Goal: Information Seeking & Learning: Learn about a topic

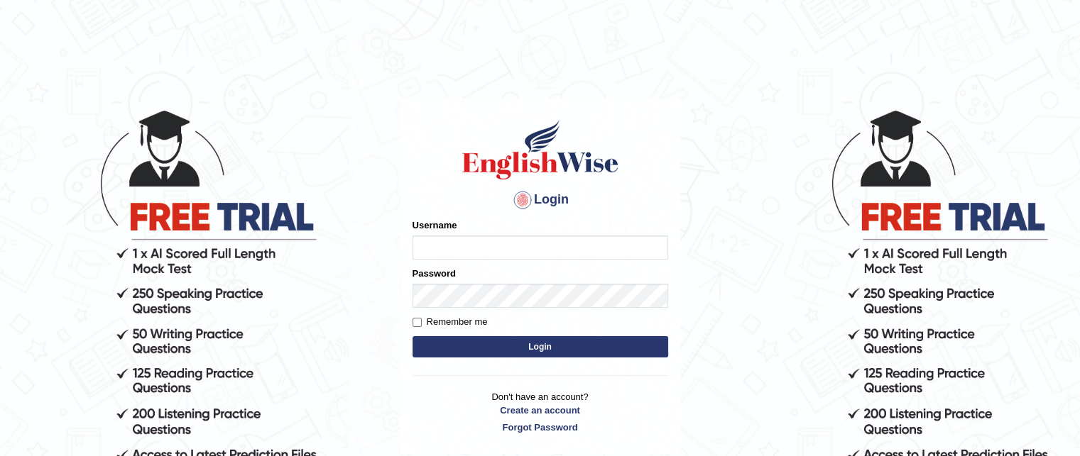
type input "grishmi_parramatta"
click at [441, 338] on button "Login" at bounding box center [540, 346] width 256 height 21
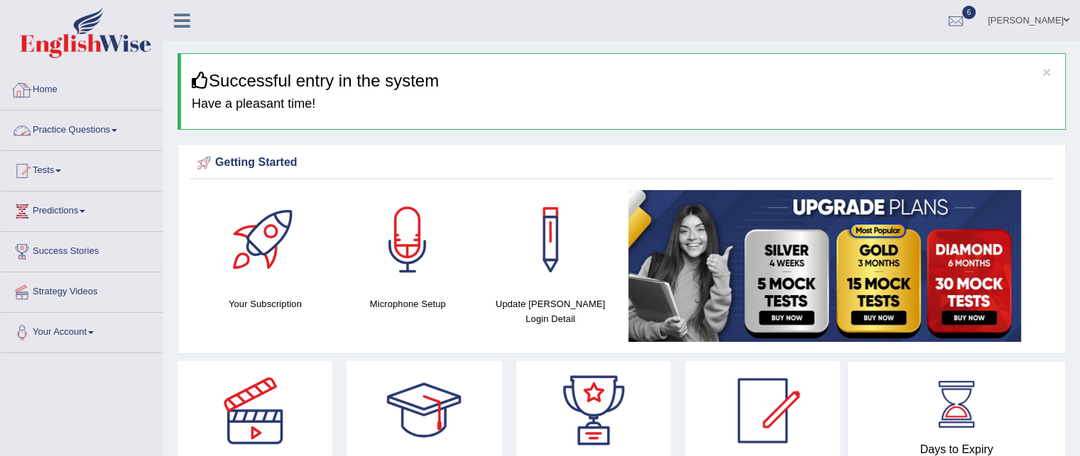
click at [58, 126] on link "Practice Questions" at bounding box center [82, 128] width 162 height 35
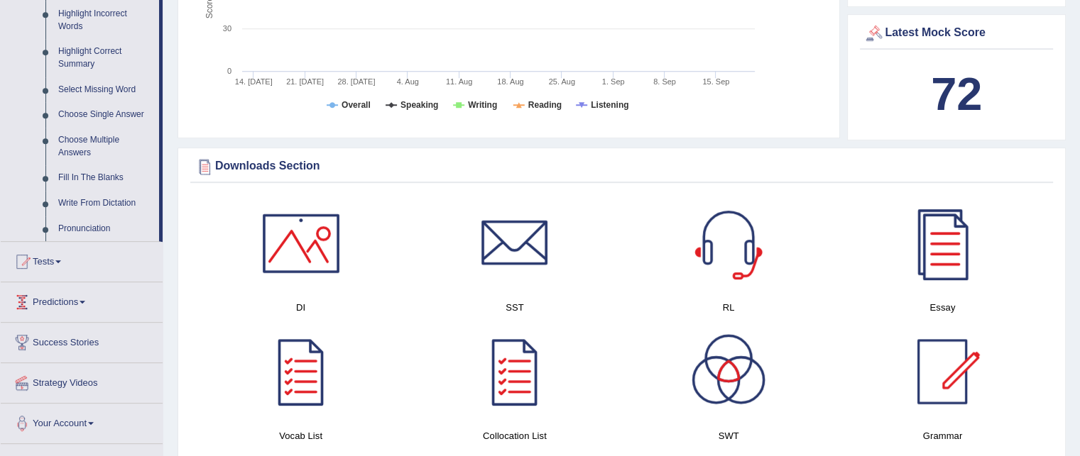
scroll to position [721, 0]
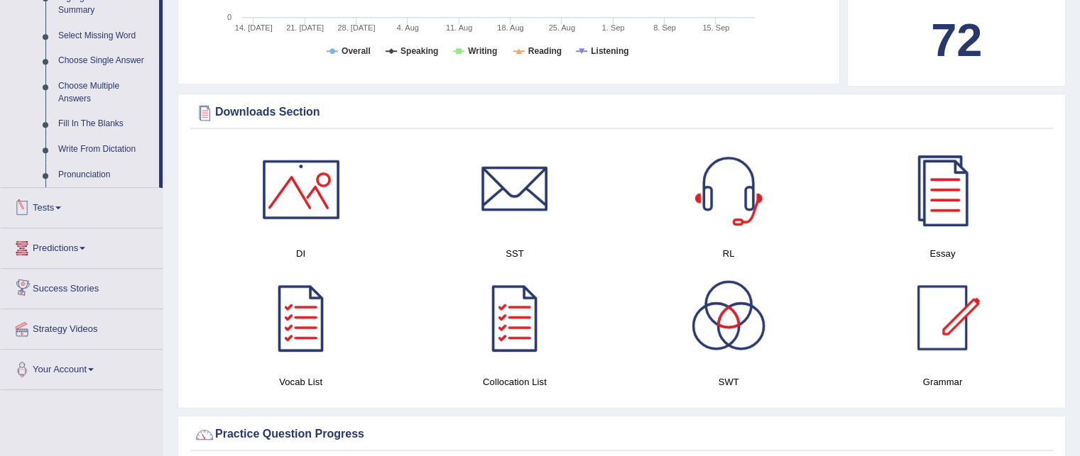
click at [57, 202] on link "Tests" at bounding box center [82, 205] width 162 height 35
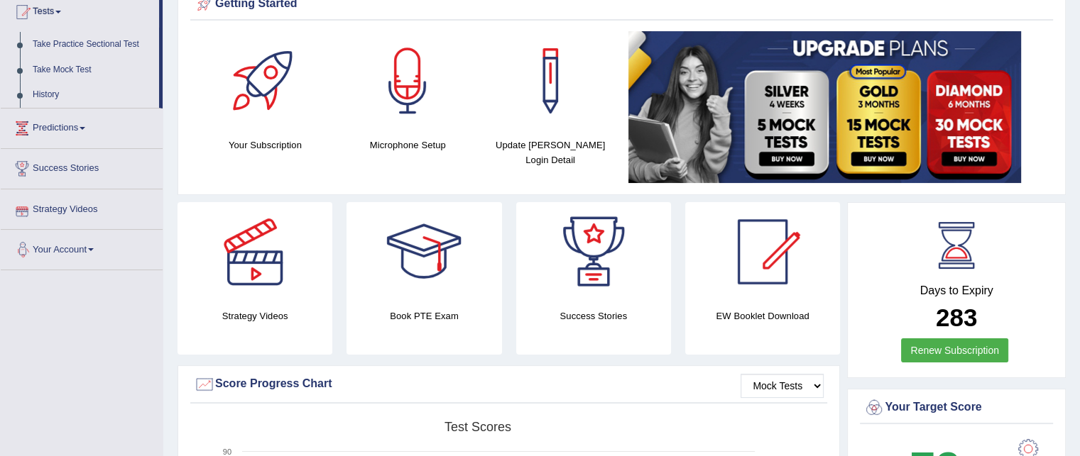
scroll to position [85, 0]
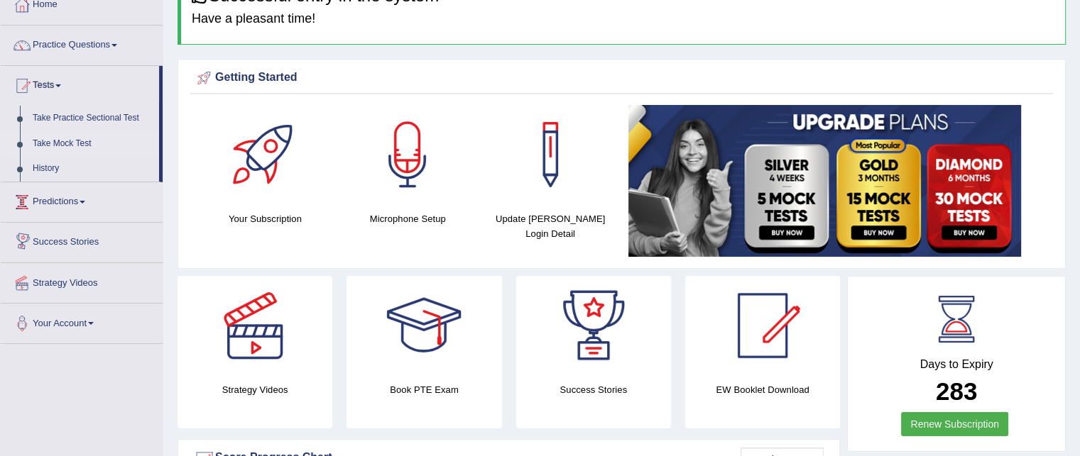
click at [79, 144] on link "Take Mock Test" at bounding box center [92, 144] width 133 height 26
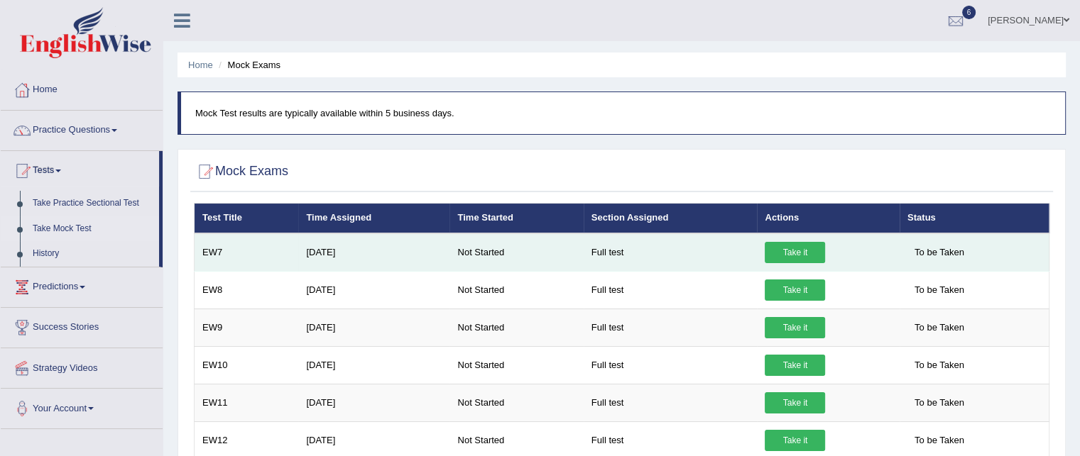
click at [812, 248] on link "Take it" at bounding box center [794, 252] width 60 height 21
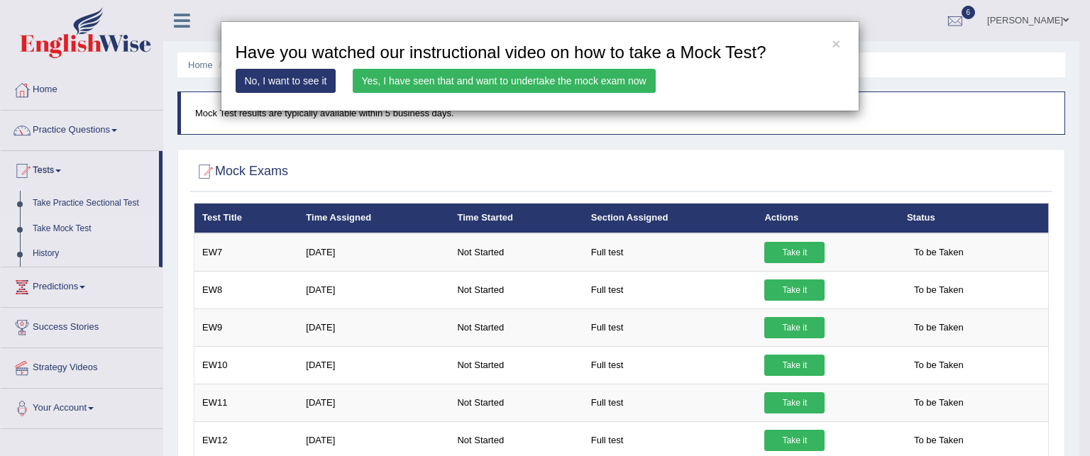
click at [625, 82] on link "Yes, I have seen that and want to undertake the mock exam now" at bounding box center [504, 81] width 303 height 24
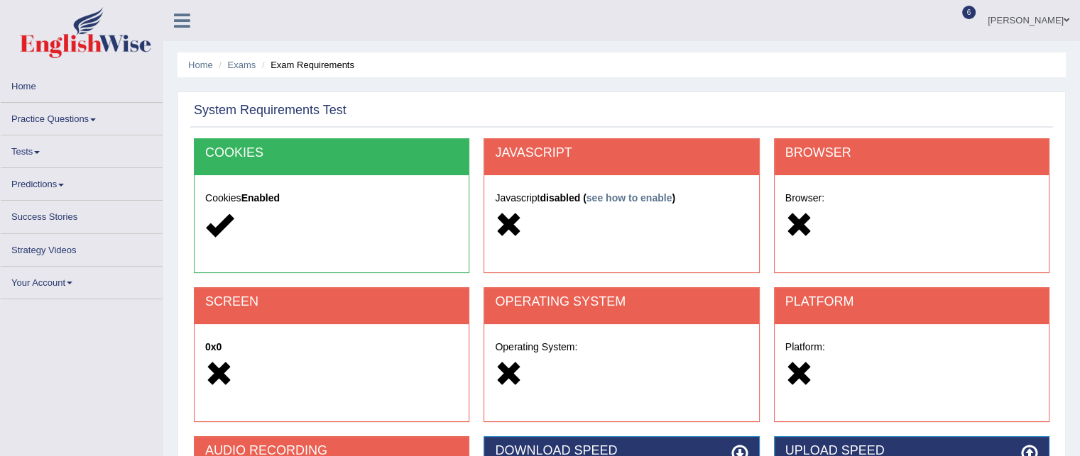
click at [625, 82] on div "Home Exams Exam Requirements System Requirements Test COOKIES Cookies Enabled J…" at bounding box center [621, 355] width 916 height 710
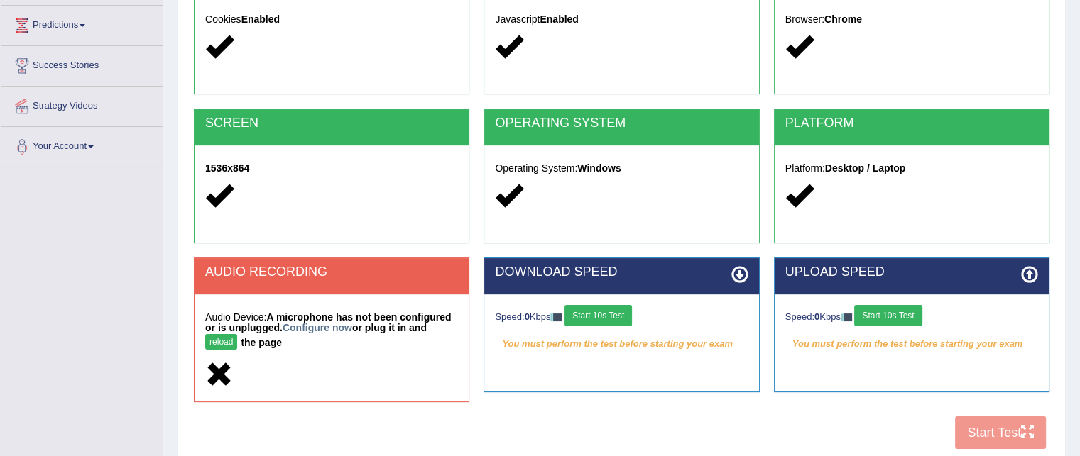
scroll to position [289, 0]
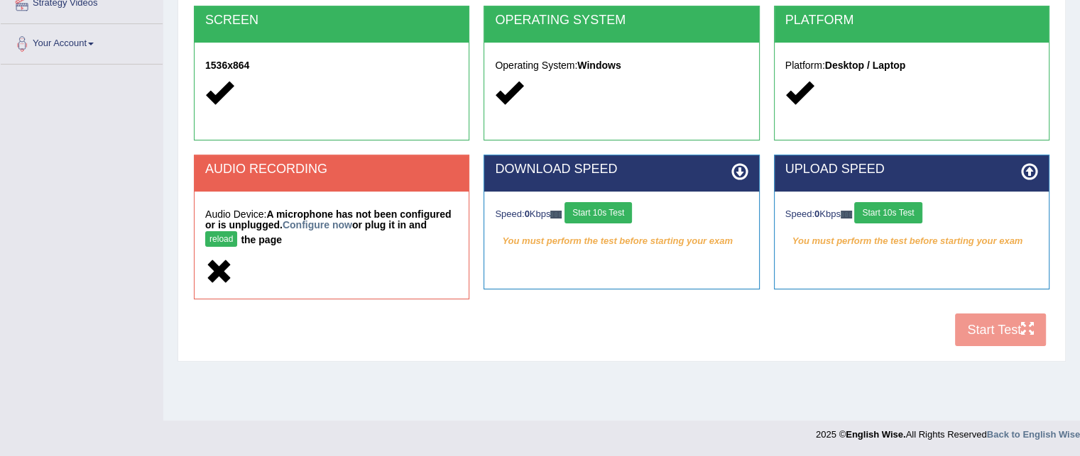
click at [591, 209] on button "Start 10s Test" at bounding box center [597, 212] width 67 height 21
click at [886, 215] on button "Start 10s Test" at bounding box center [887, 212] width 67 height 21
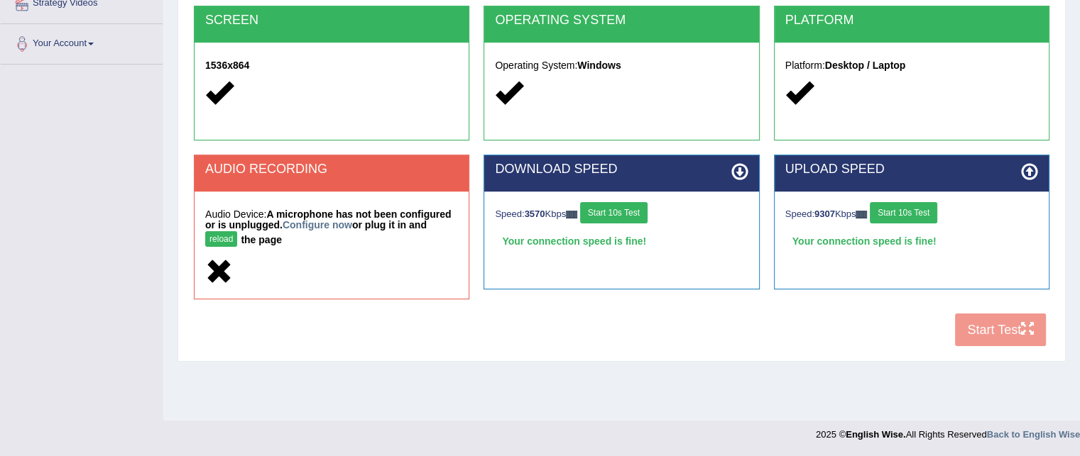
click at [984, 333] on div "COOKIES Cookies Enabled JAVASCRIPT Javascript Enabled BROWSER Browser: Chrome S…" at bounding box center [621, 106] width 862 height 498
click at [876, 306] on div "AUDIO RECORDING Audio Device: A microphone has not been configured or is unplug…" at bounding box center [621, 234] width 869 height 159
click at [995, 335] on div "COOKIES Cookies Enabled JAVASCRIPT Javascript Enabled BROWSER Browser: Chrome S…" at bounding box center [621, 106] width 862 height 498
click at [212, 241] on button "reload" at bounding box center [221, 239] width 32 height 16
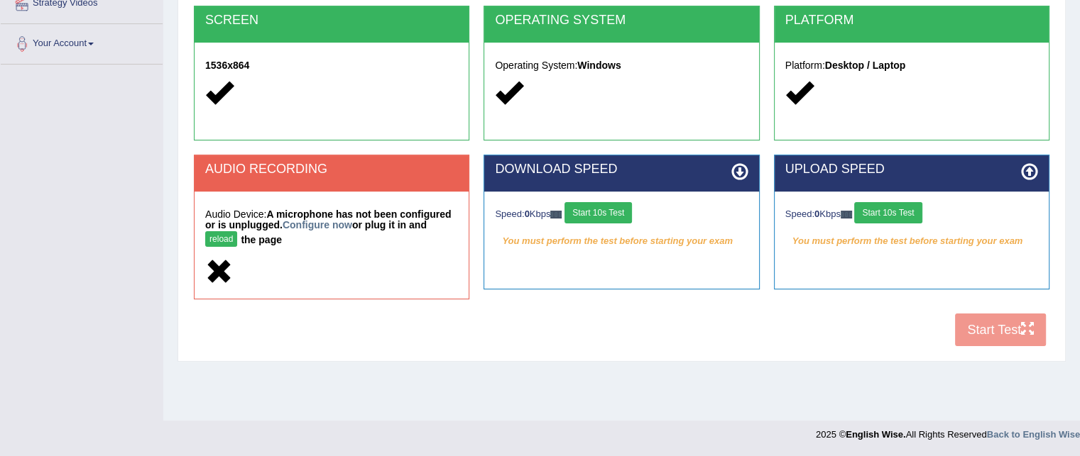
click at [234, 241] on button "reload" at bounding box center [221, 239] width 32 height 16
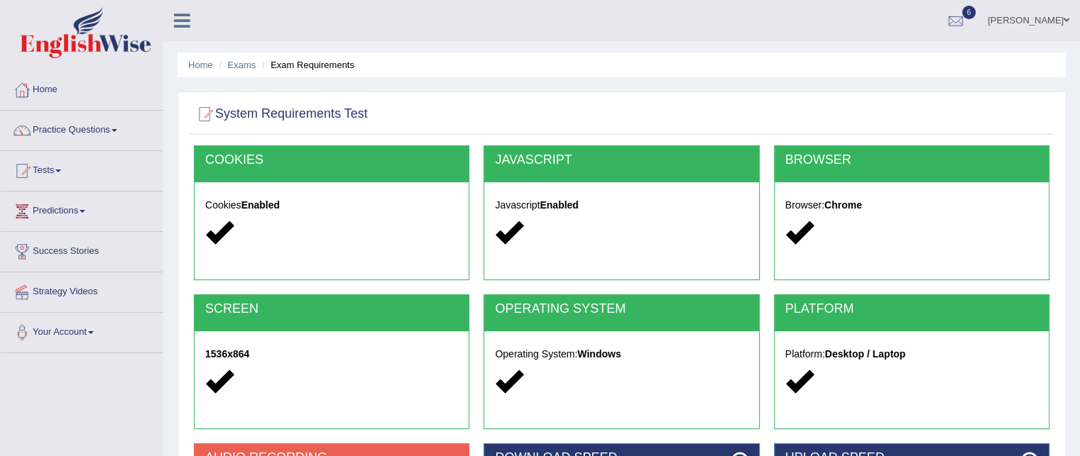
scroll to position [289, 0]
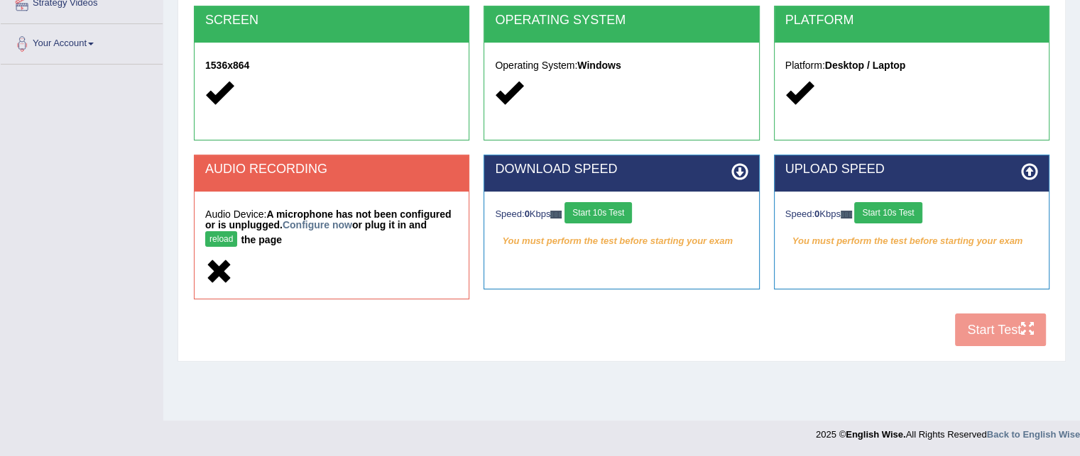
click at [991, 322] on div "COOKIES Cookies Enabled JAVASCRIPT Javascript Enabled BROWSER Browser: Chrome S…" at bounding box center [621, 106] width 862 height 498
click at [219, 271] on icon at bounding box center [219, 272] width 28 height 28
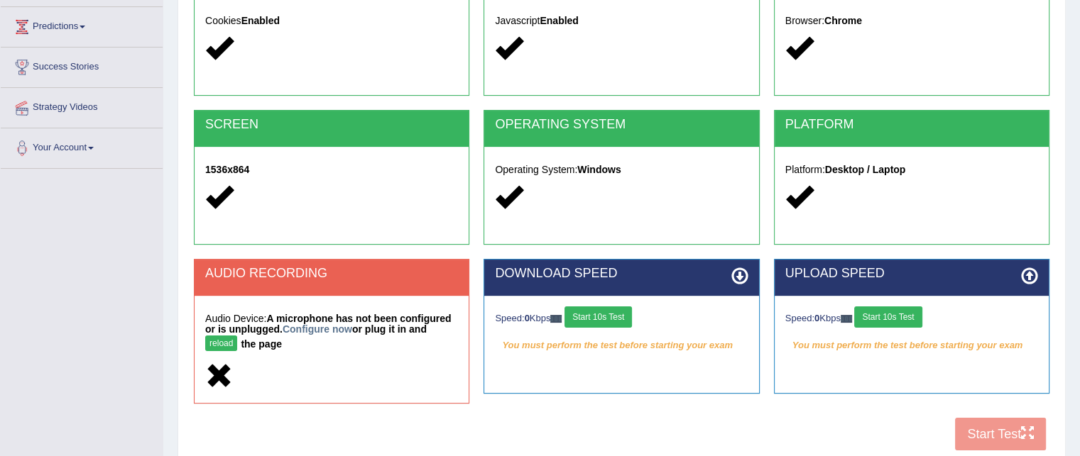
scroll to position [0, 0]
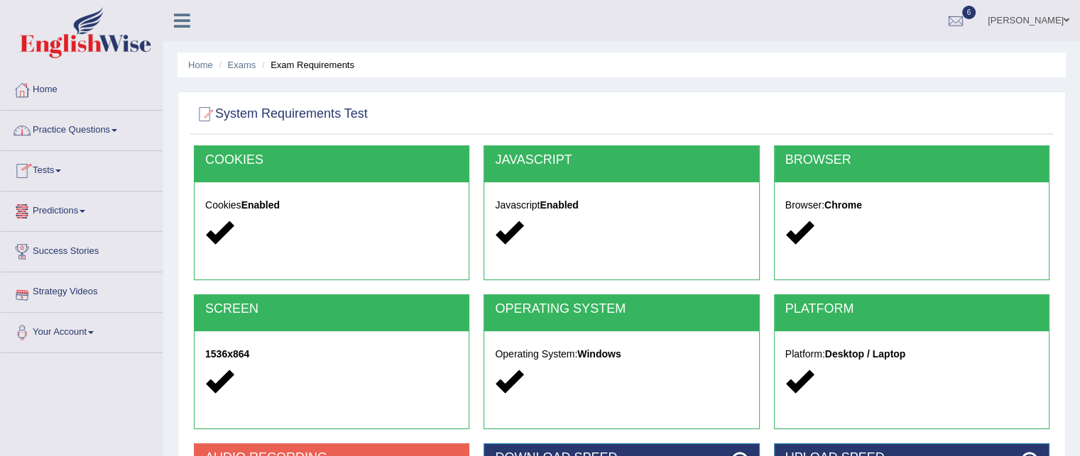
click at [59, 124] on link "Practice Questions" at bounding box center [82, 128] width 162 height 35
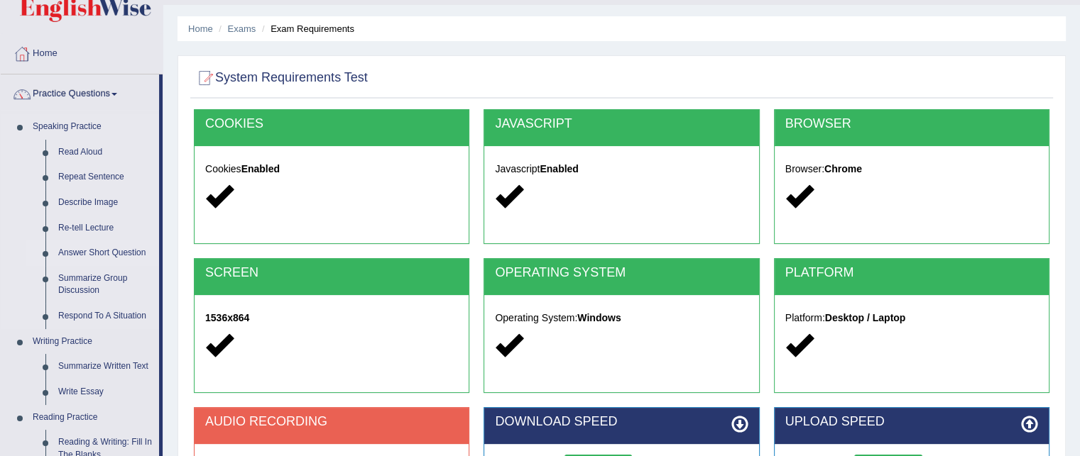
scroll to position [37, 0]
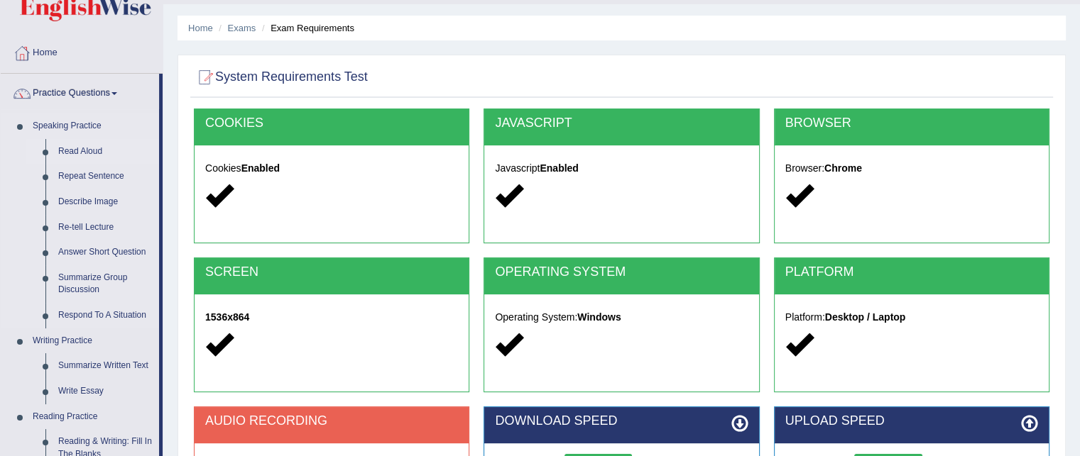
click at [92, 155] on link "Read Aloud" at bounding box center [105, 152] width 107 height 26
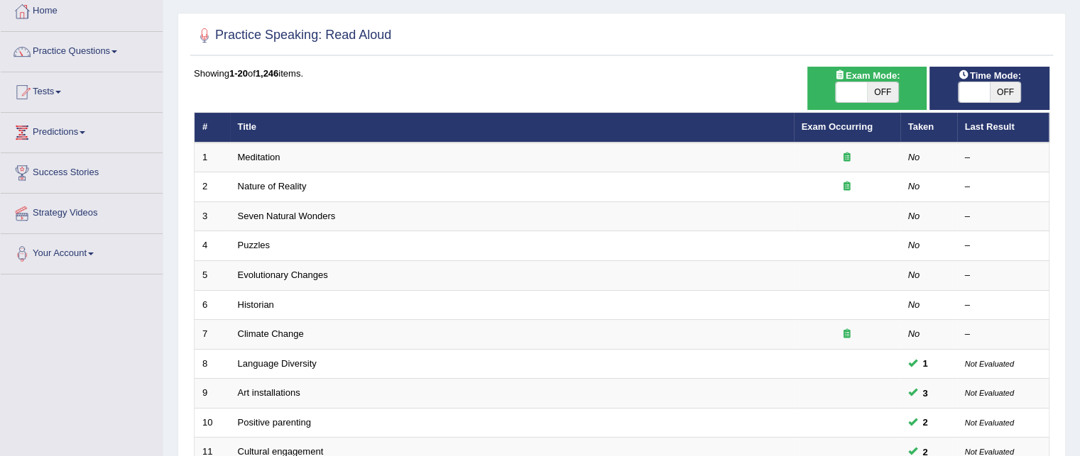
scroll to position [79, 0]
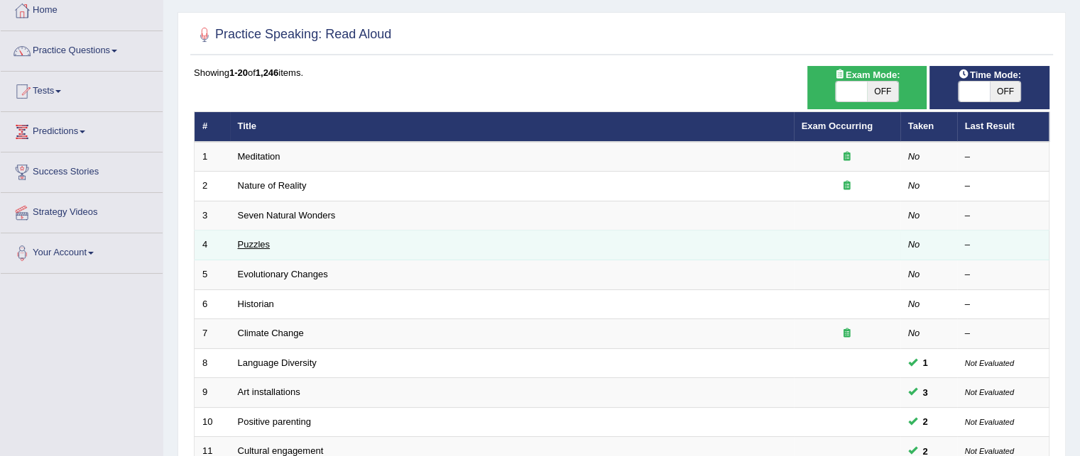
click at [268, 243] on link "Puzzles" at bounding box center [254, 244] width 33 height 11
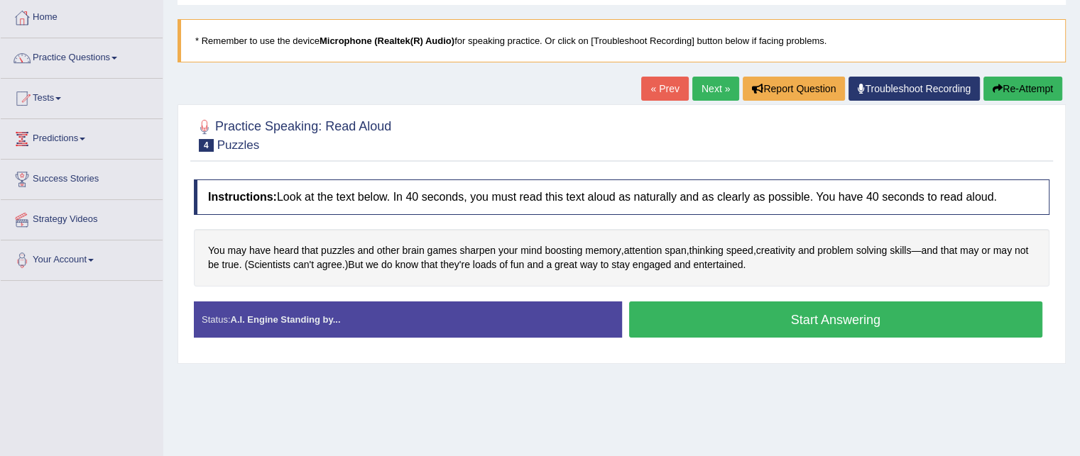
scroll to position [74, 0]
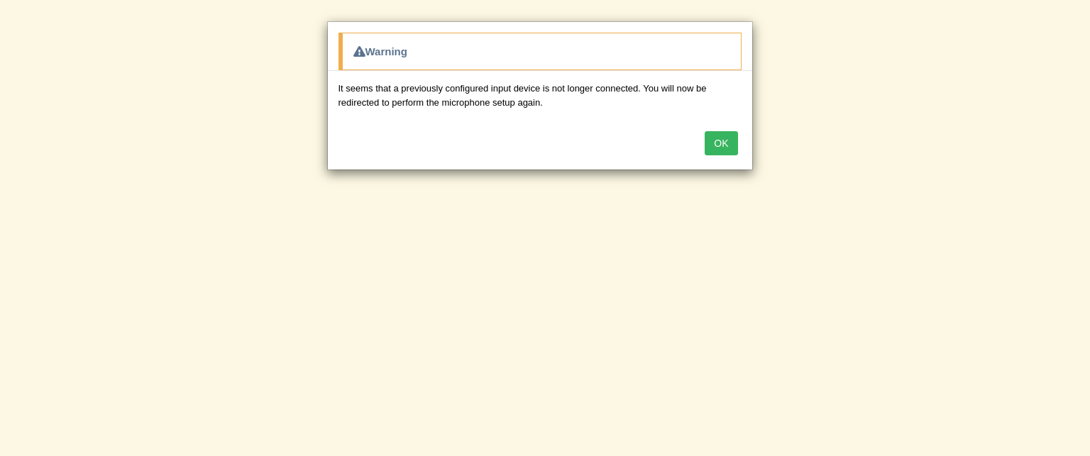
click at [721, 141] on button "OK" at bounding box center [721, 143] width 33 height 24
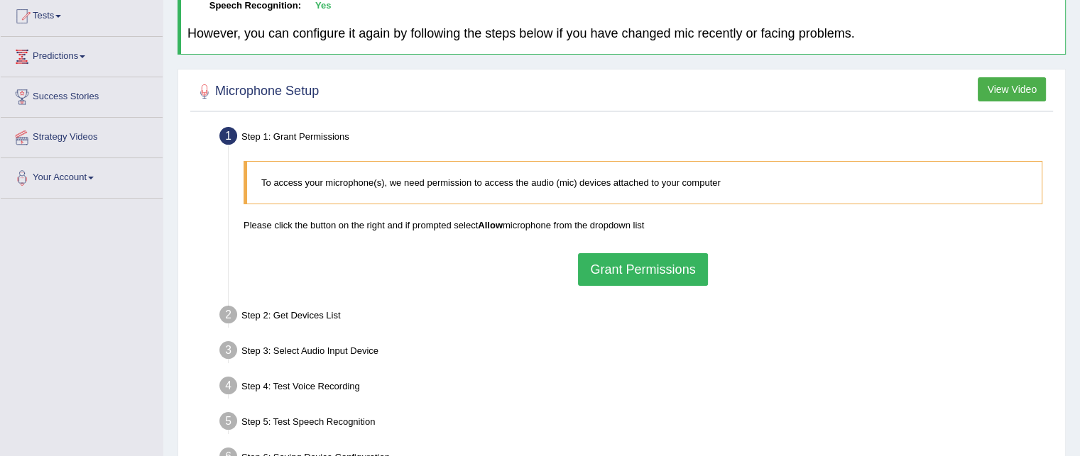
scroll to position [155, 0]
click at [603, 269] on button "Grant Permissions" at bounding box center [642, 269] width 129 height 33
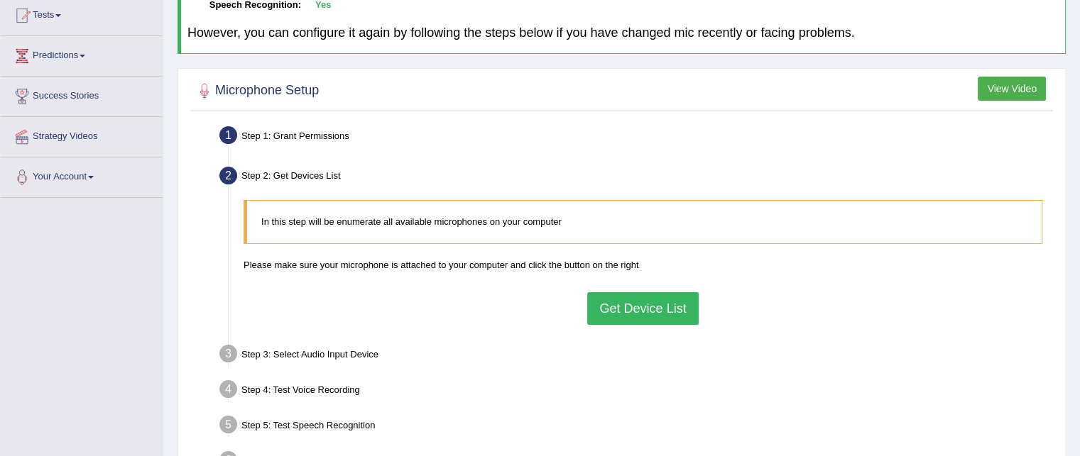
click at [620, 311] on button "Get Device List" at bounding box center [642, 308] width 111 height 33
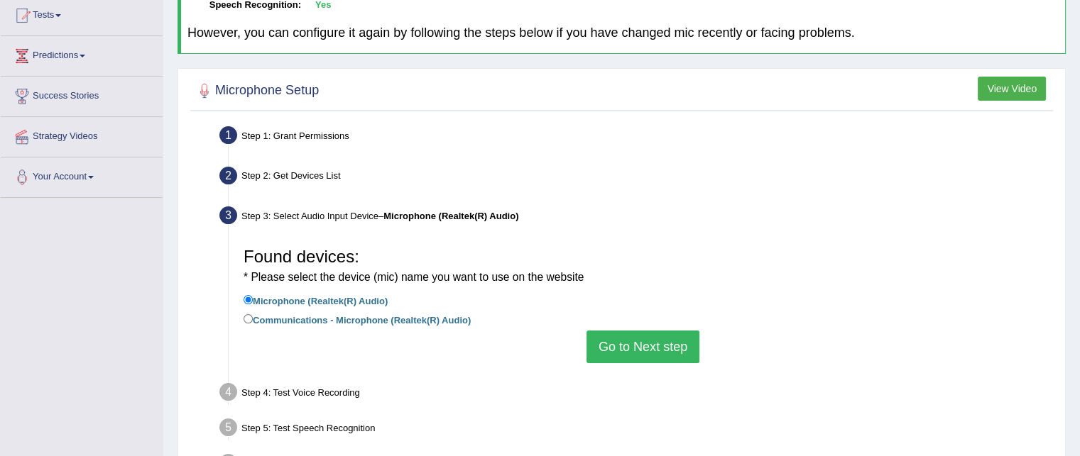
click at [617, 334] on button "Go to Next step" at bounding box center [642, 347] width 113 height 33
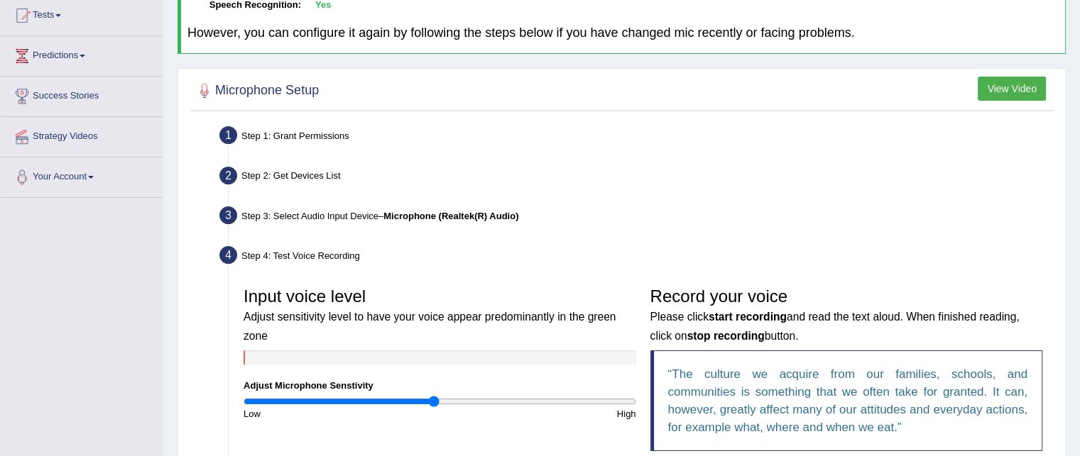
scroll to position [273, 0]
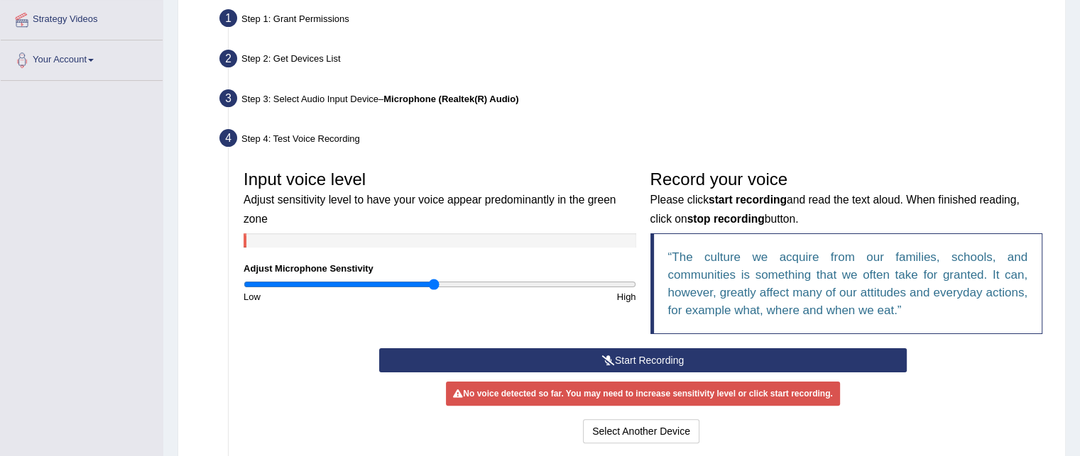
click at [497, 367] on button "Start Recording" at bounding box center [642, 360] width 527 height 24
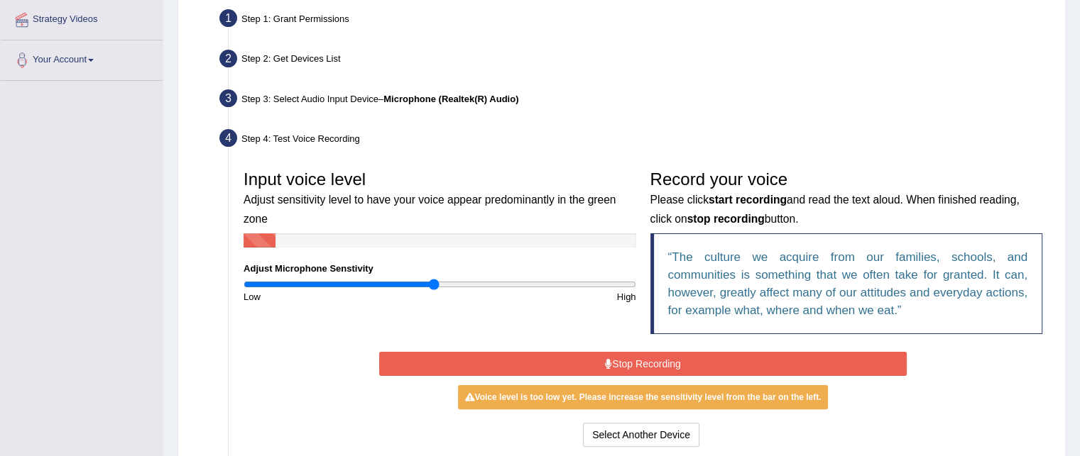
click at [497, 367] on button "Stop Recording" at bounding box center [642, 364] width 527 height 24
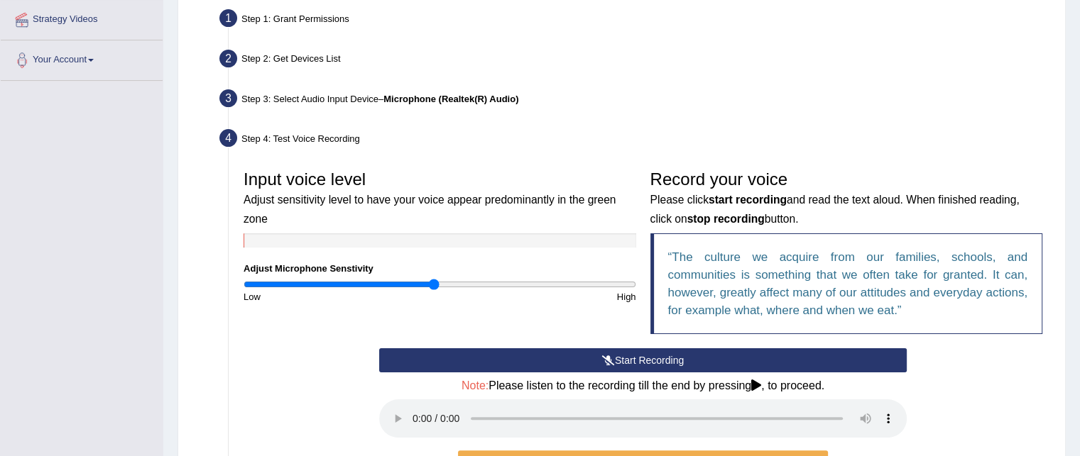
scroll to position [355, 0]
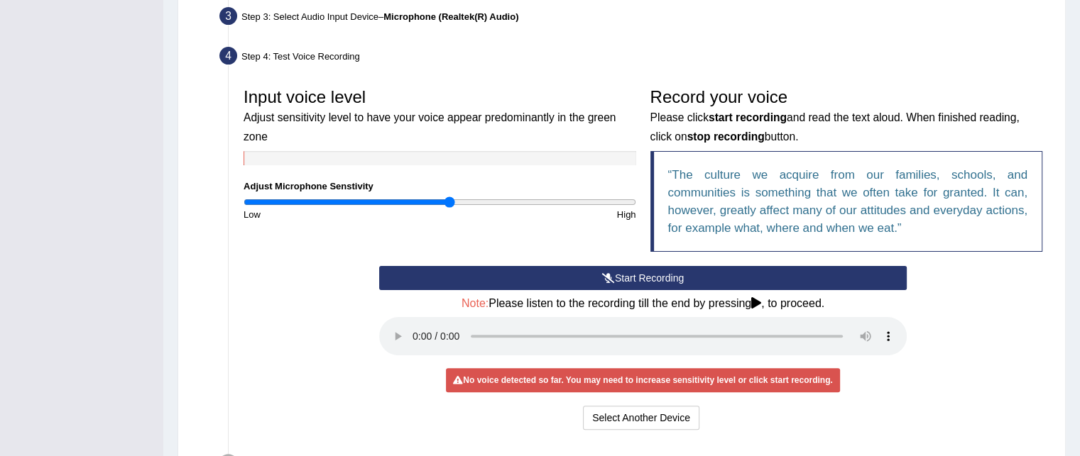
drag, startPoint x: 432, startPoint y: 203, endPoint x: 451, endPoint y: 199, distance: 19.5
click at [451, 199] on input "range" at bounding box center [439, 202] width 392 height 11
click at [617, 270] on button "Start Recording" at bounding box center [642, 278] width 527 height 24
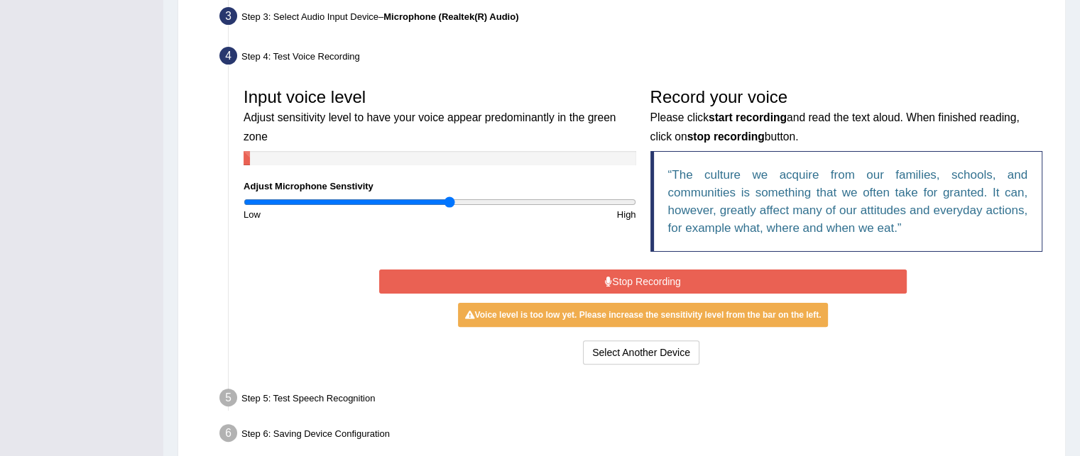
click at [500, 281] on button "Stop Recording" at bounding box center [642, 282] width 527 height 24
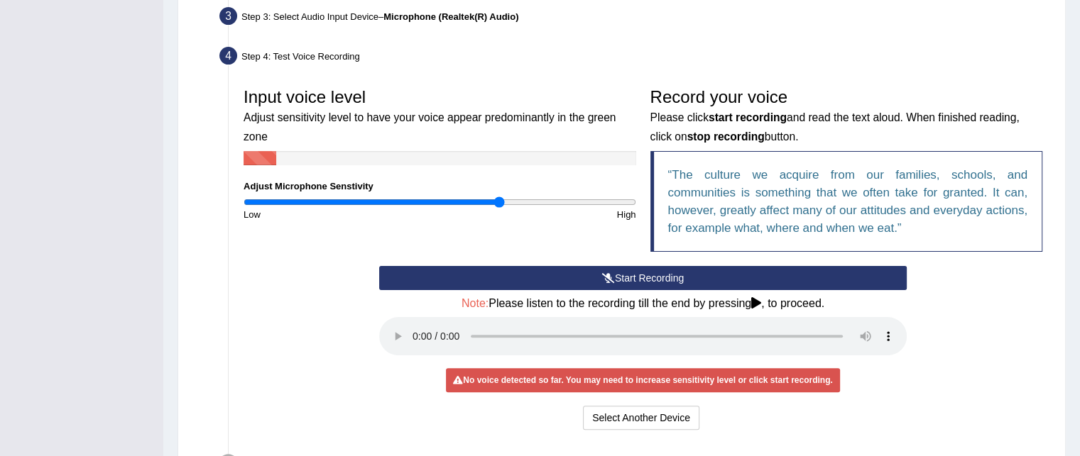
drag, startPoint x: 449, startPoint y: 198, endPoint x: 500, endPoint y: 213, distance: 52.6
click at [500, 208] on input "range" at bounding box center [439, 202] width 392 height 11
drag, startPoint x: 500, startPoint y: 200, endPoint x: 472, endPoint y: 205, distance: 28.8
click at [472, 205] on input "range" at bounding box center [439, 202] width 392 height 11
click at [454, 285] on button "Start Recording" at bounding box center [642, 278] width 527 height 24
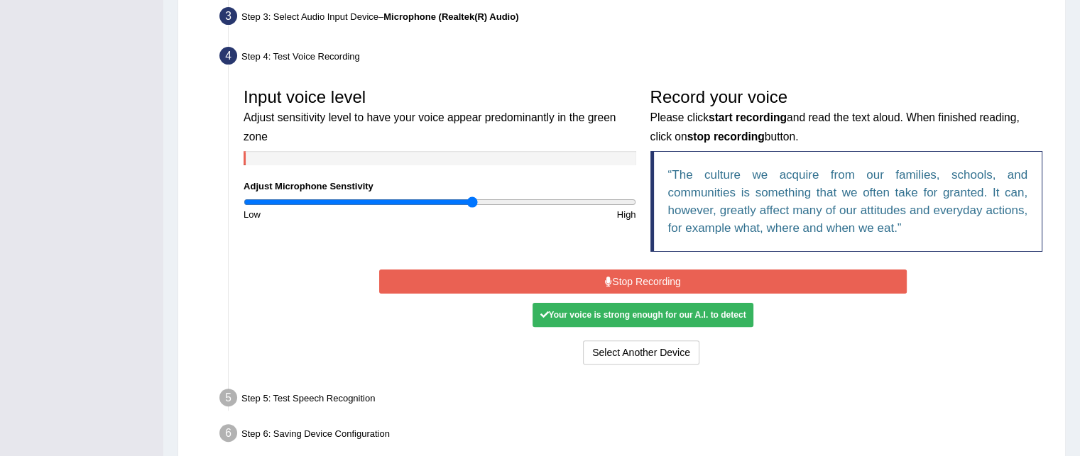
click at [585, 407] on div "Step 5: Test Speech Recognition" at bounding box center [635, 400] width 845 height 31
click at [593, 278] on button "Stop Recording" at bounding box center [642, 282] width 527 height 24
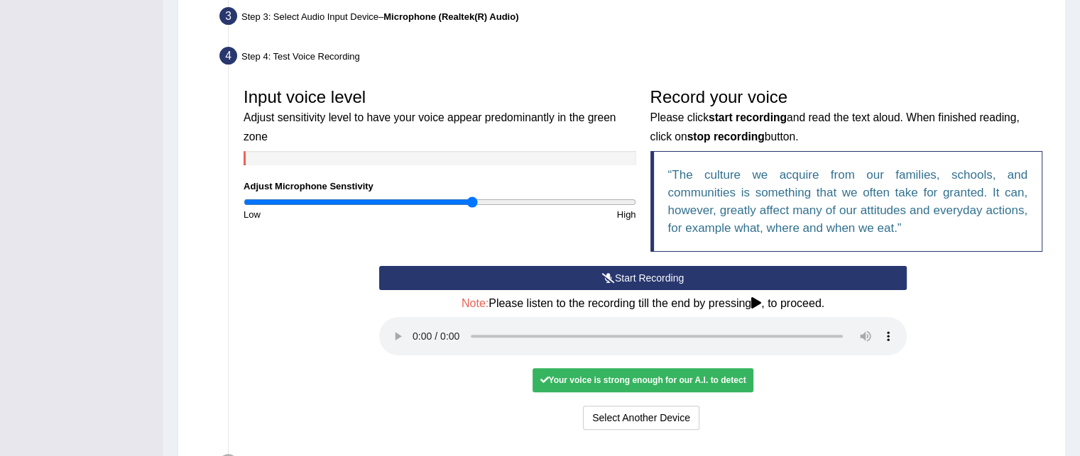
scroll to position [485, 0]
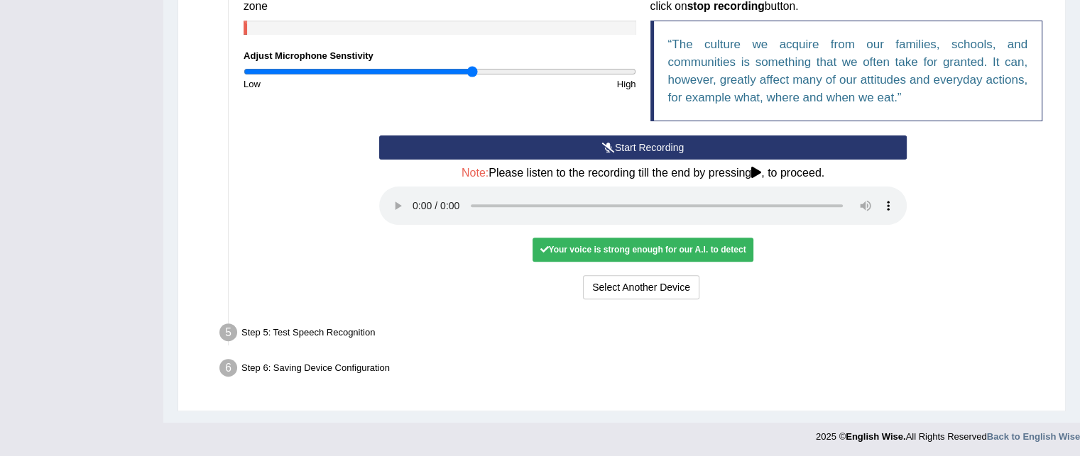
click at [282, 334] on div "Step 5: Test Speech Recognition" at bounding box center [635, 334] width 845 height 31
click at [591, 247] on div "Your voice is strong enough for our A.I. to detect" at bounding box center [642, 250] width 220 height 24
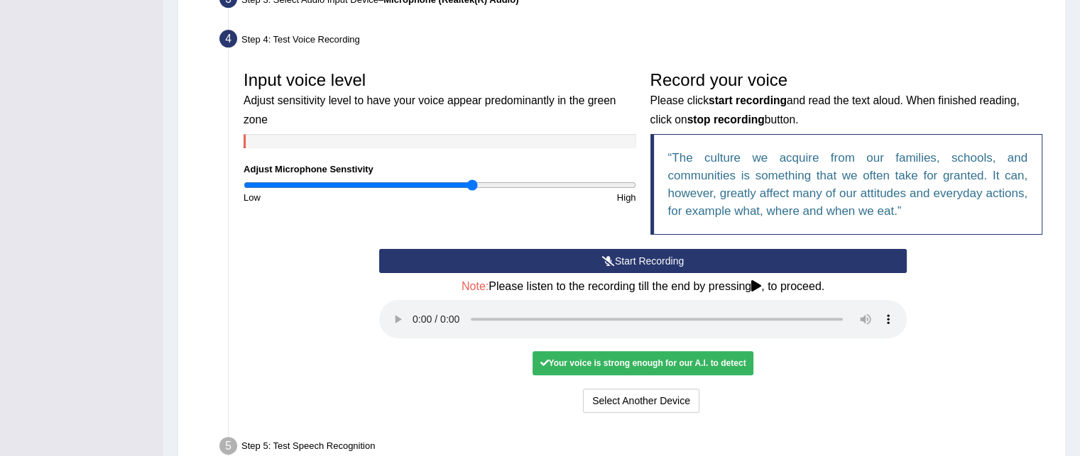
scroll to position [375, 0]
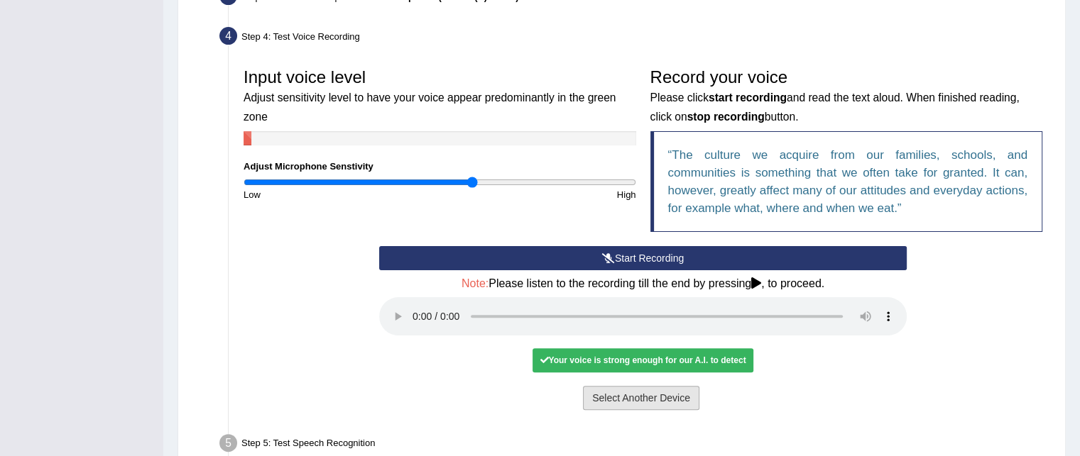
click at [632, 402] on button "Select Another Device" at bounding box center [641, 398] width 116 height 24
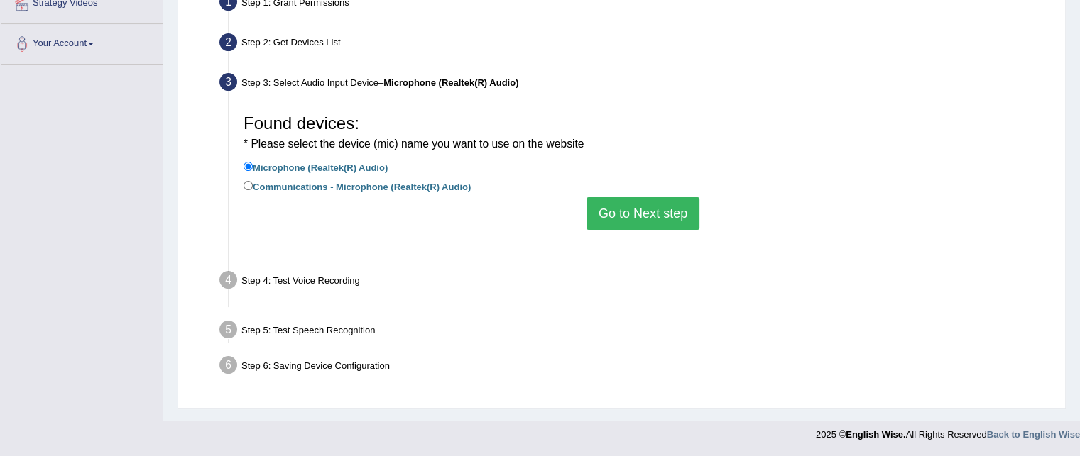
scroll to position [289, 0]
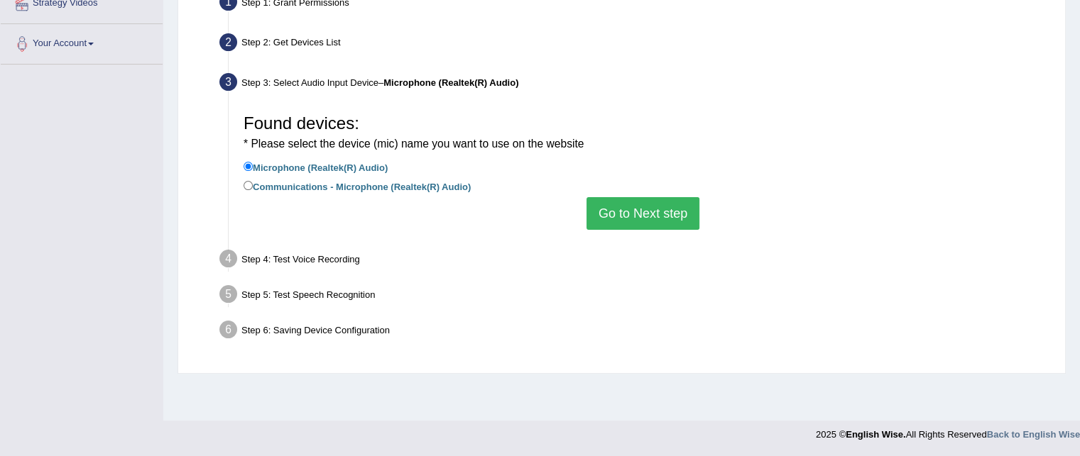
click at [635, 209] on button "Go to Next step" at bounding box center [642, 213] width 113 height 33
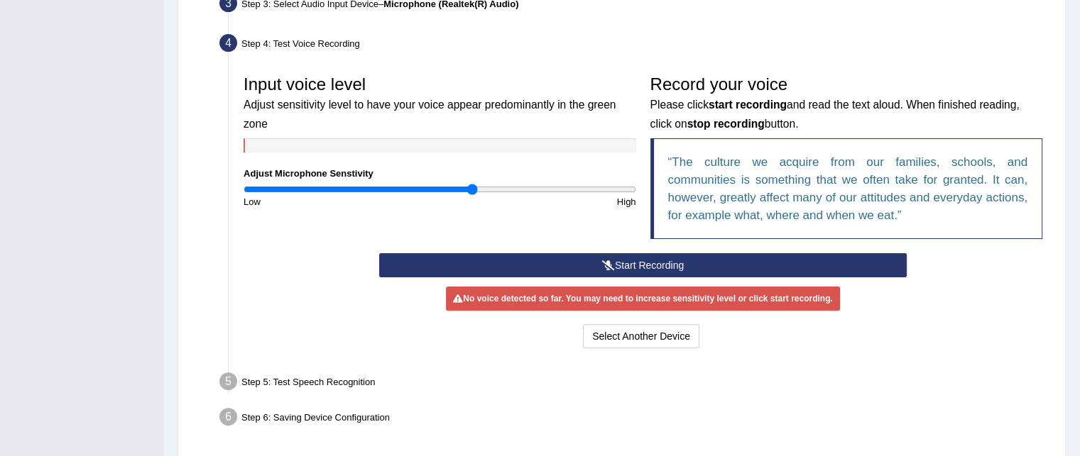
scroll to position [368, 0]
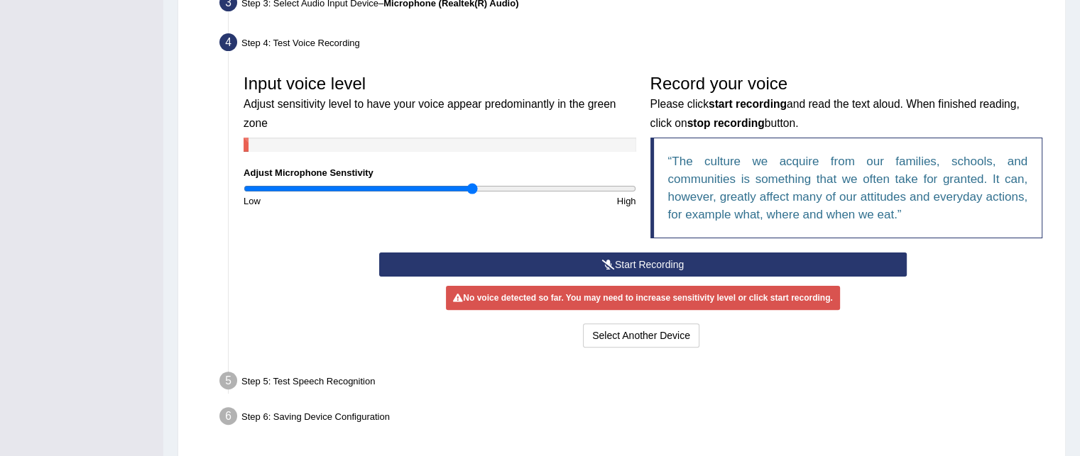
click at [559, 266] on button "Start Recording" at bounding box center [642, 265] width 527 height 24
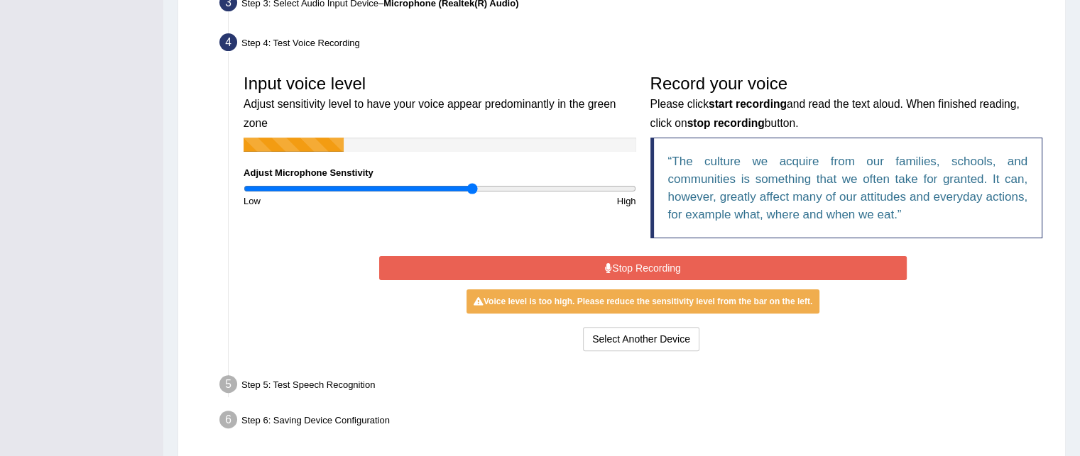
click at [451, 194] on div "High" at bounding box center [540, 200] width 203 height 13
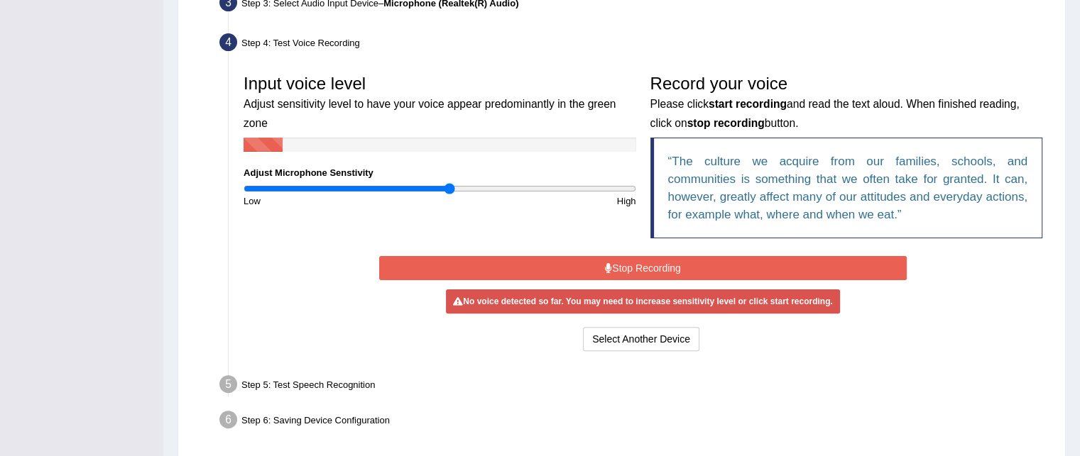
click at [448, 185] on input "range" at bounding box center [439, 188] width 392 height 11
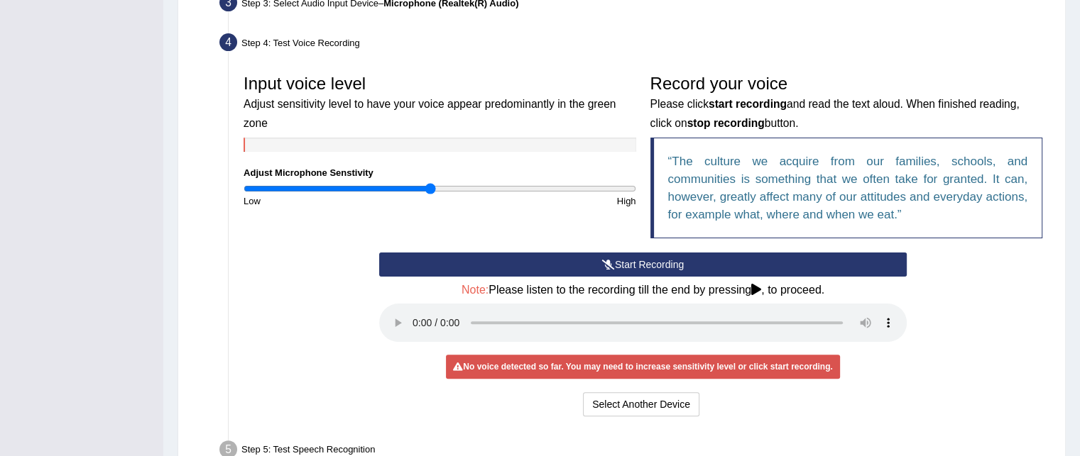
click at [429, 187] on input "range" at bounding box center [439, 188] width 392 height 11
click at [435, 187] on input "range" at bounding box center [439, 188] width 392 height 11
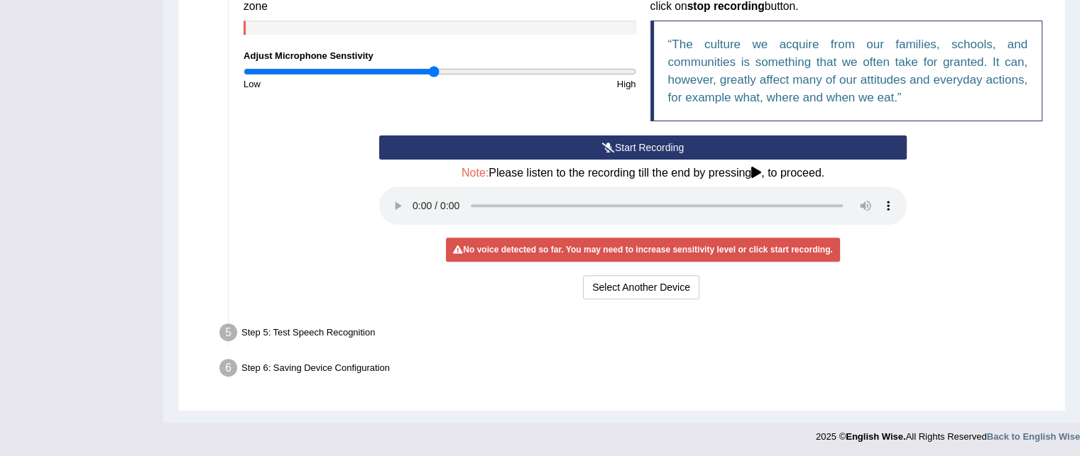
click at [943, 230] on div "Start Recording Stop Recording Note: Please listen to the recording till the en…" at bounding box center [642, 220] width 813 height 168
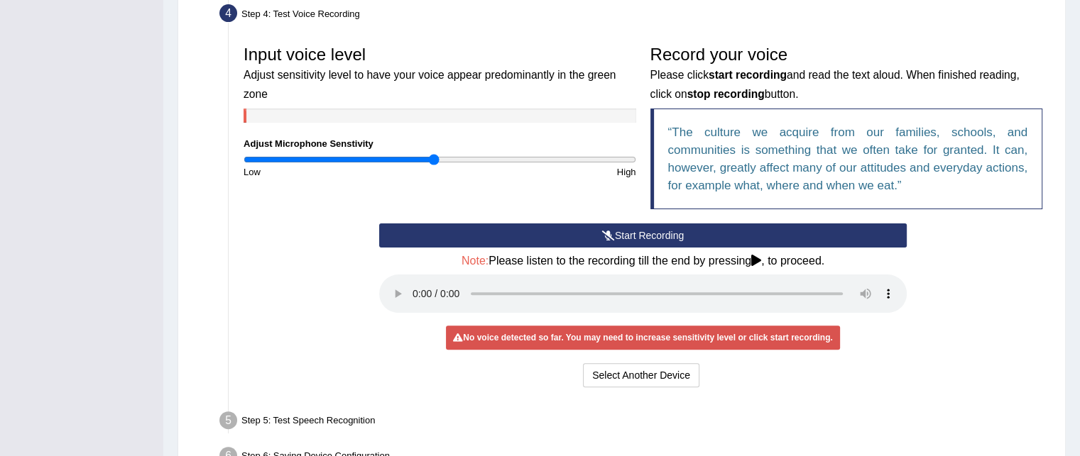
scroll to position [399, 0]
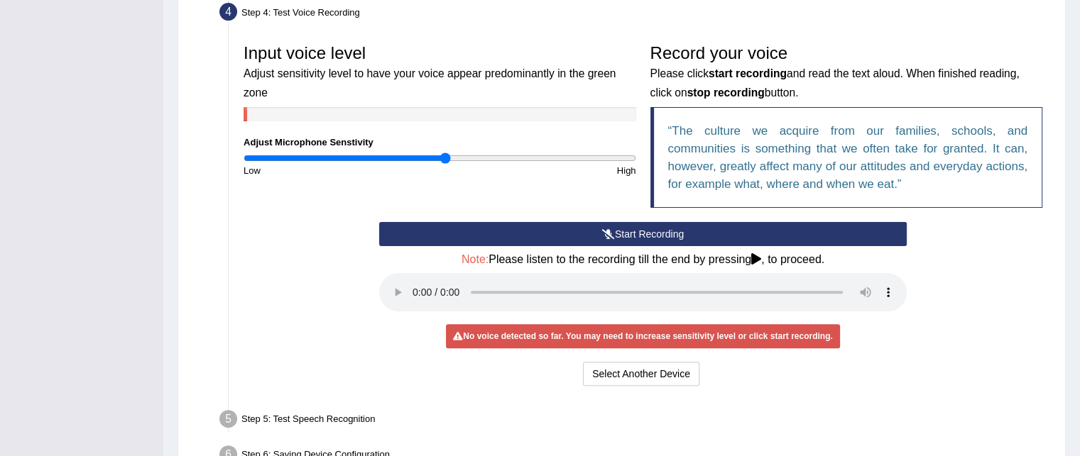
type input "1.04"
click at [446, 157] on input "range" at bounding box center [439, 158] width 392 height 11
click at [493, 230] on button "Start Recording" at bounding box center [642, 234] width 527 height 24
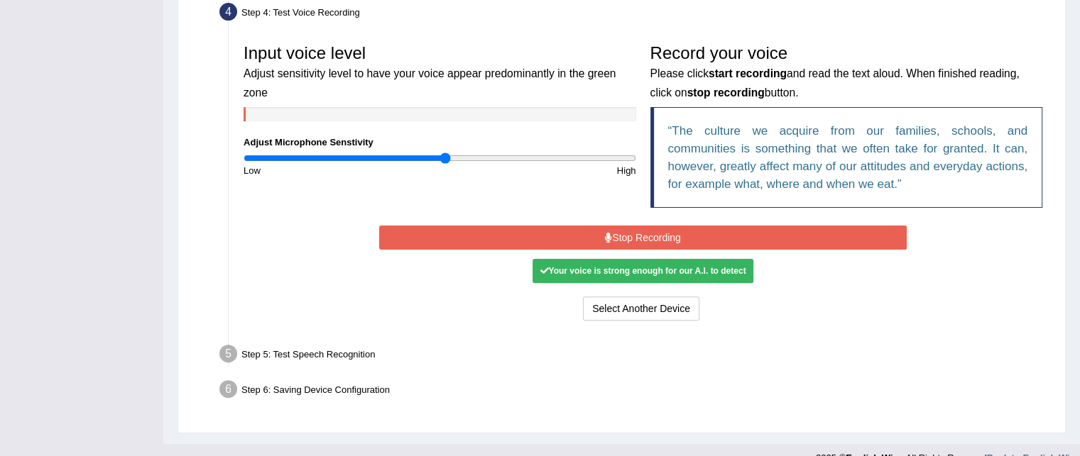
click at [493, 230] on button "Stop Recording" at bounding box center [642, 238] width 527 height 24
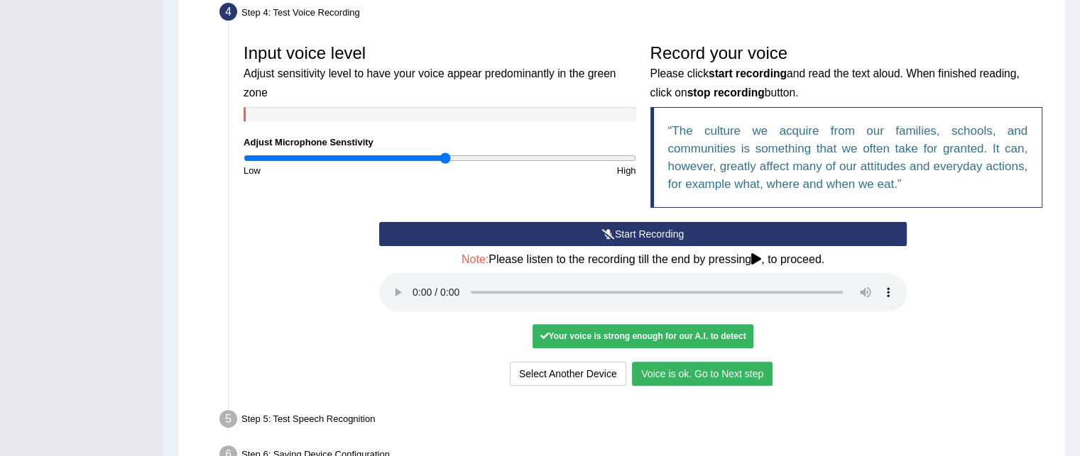
click at [751, 374] on button "Voice is ok. Go to Next step" at bounding box center [702, 374] width 141 height 24
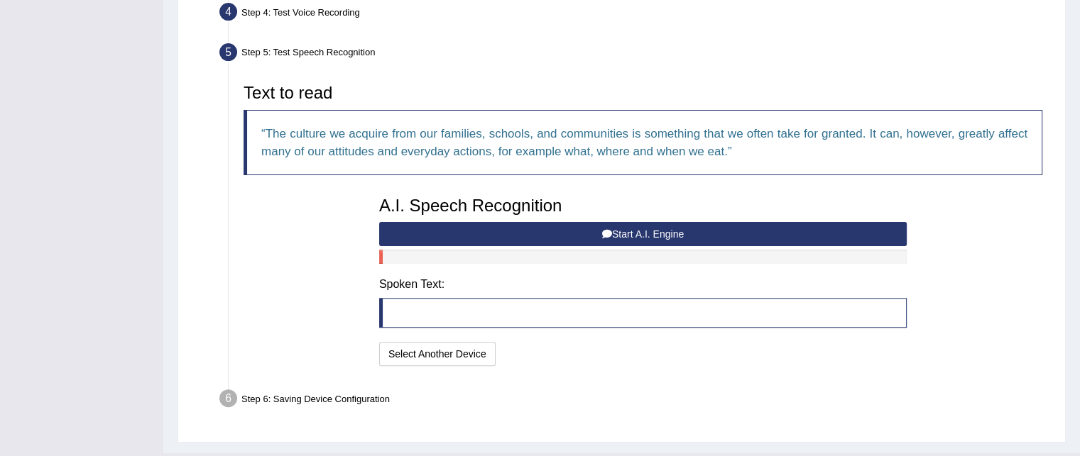
click at [539, 236] on button "Start A.I. Engine" at bounding box center [642, 234] width 527 height 24
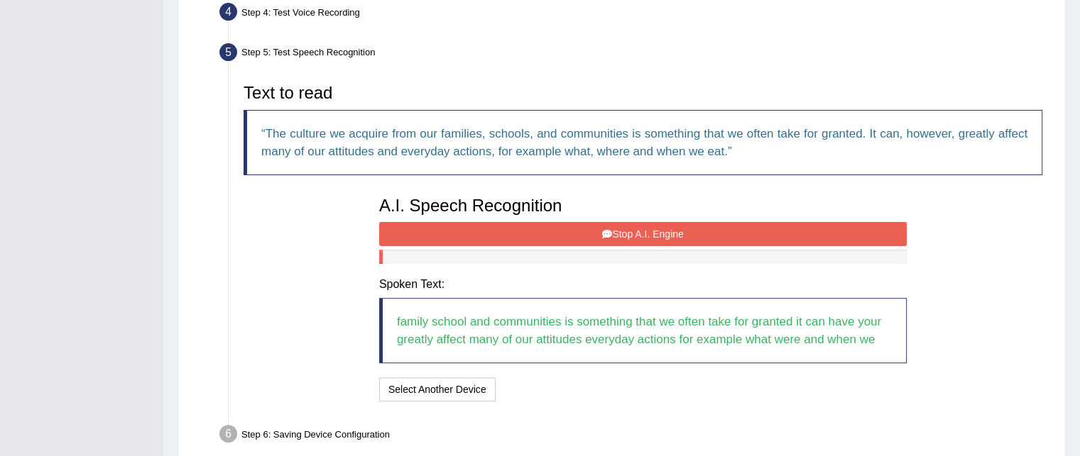
click at [539, 236] on button "Stop A.I. Engine" at bounding box center [642, 234] width 527 height 24
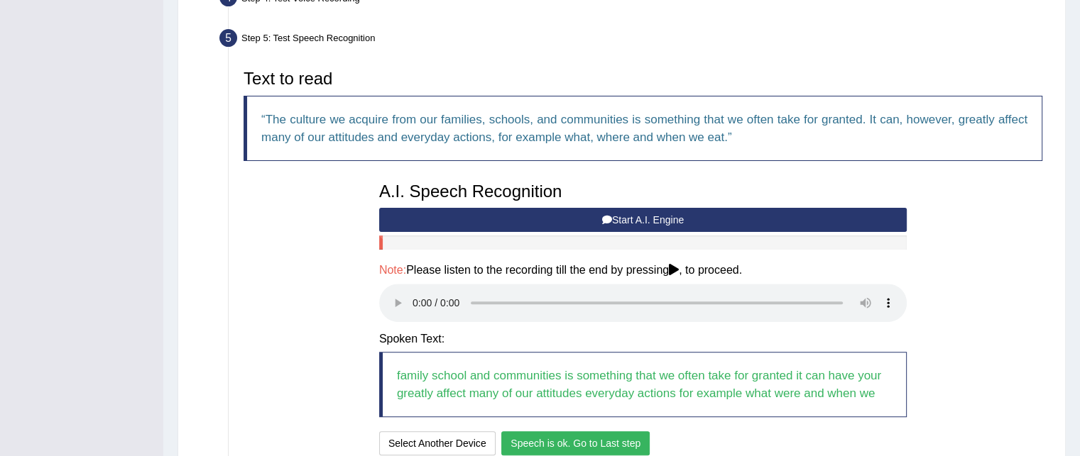
scroll to position [534, 0]
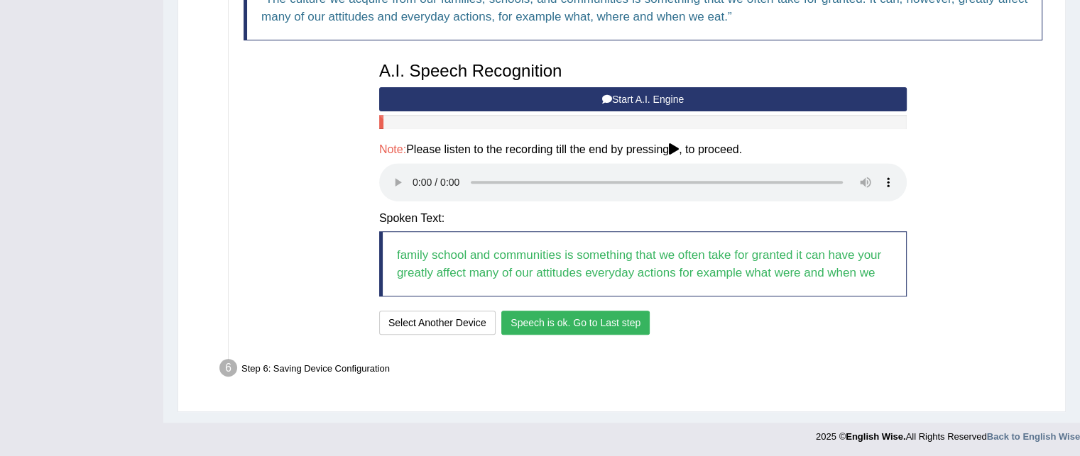
click at [609, 314] on button "Speech is ok. Go to Last step" at bounding box center [575, 323] width 148 height 24
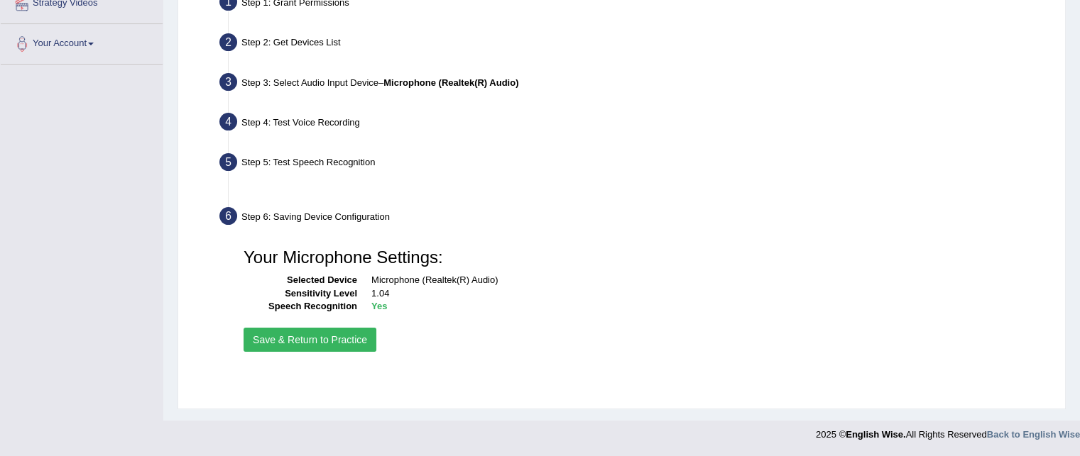
scroll to position [289, 0]
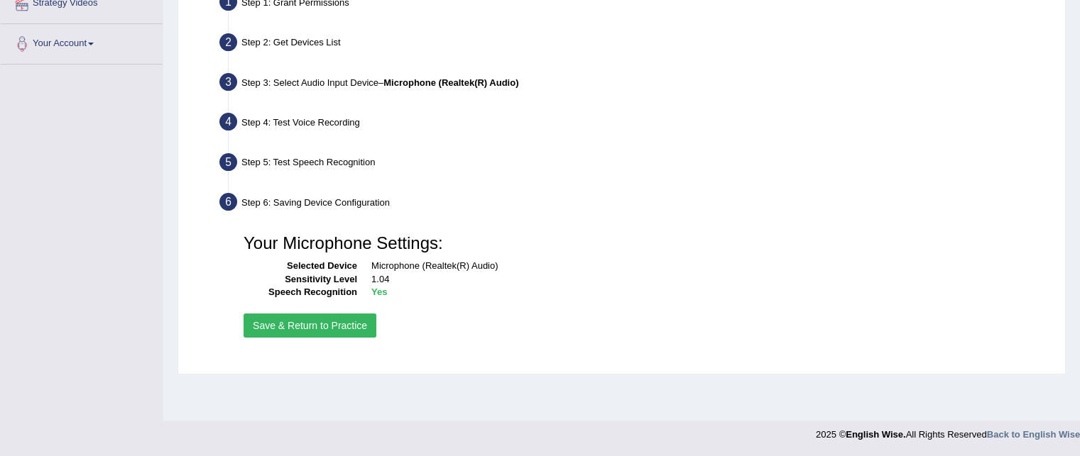
click at [332, 326] on button "Save & Return to Practice" at bounding box center [309, 326] width 133 height 24
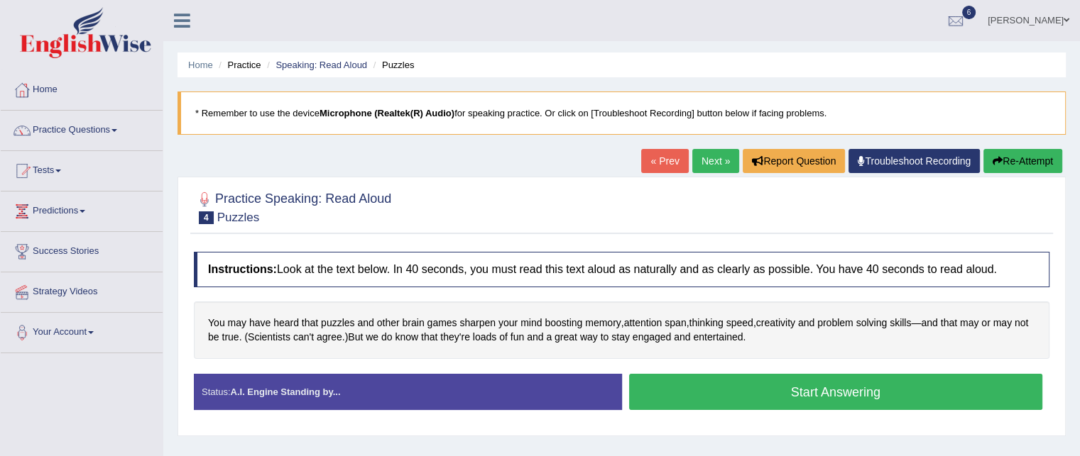
click at [753, 386] on button "Start Answering" at bounding box center [836, 392] width 414 height 36
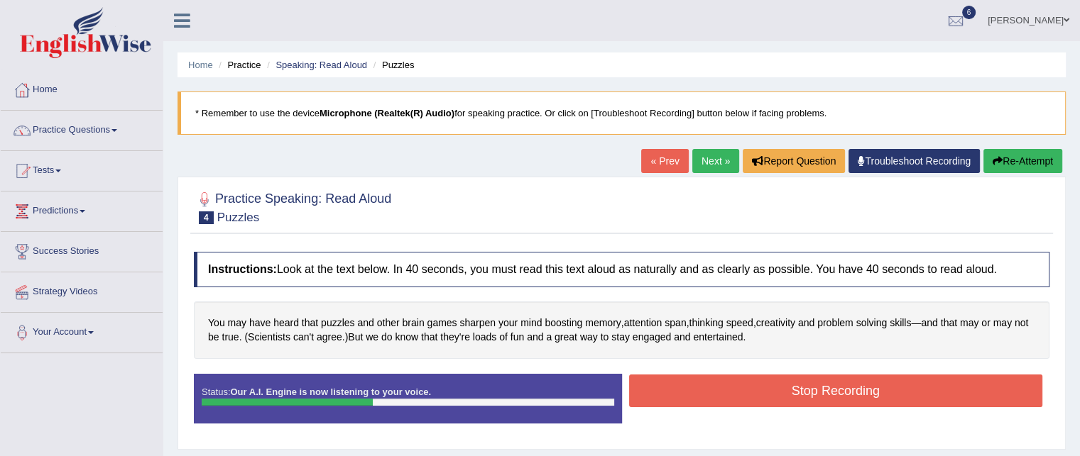
click at [753, 386] on button "Stop Recording" at bounding box center [836, 391] width 414 height 33
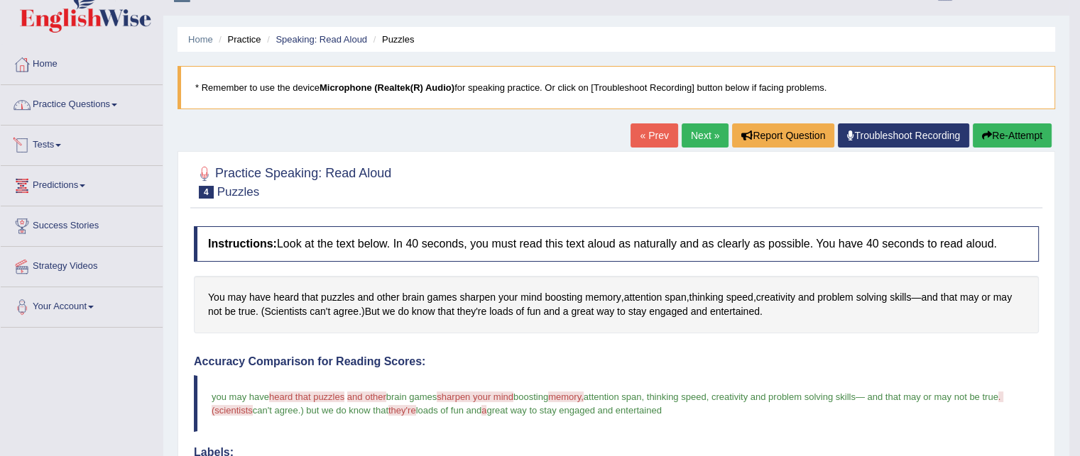
scroll to position [24, 0]
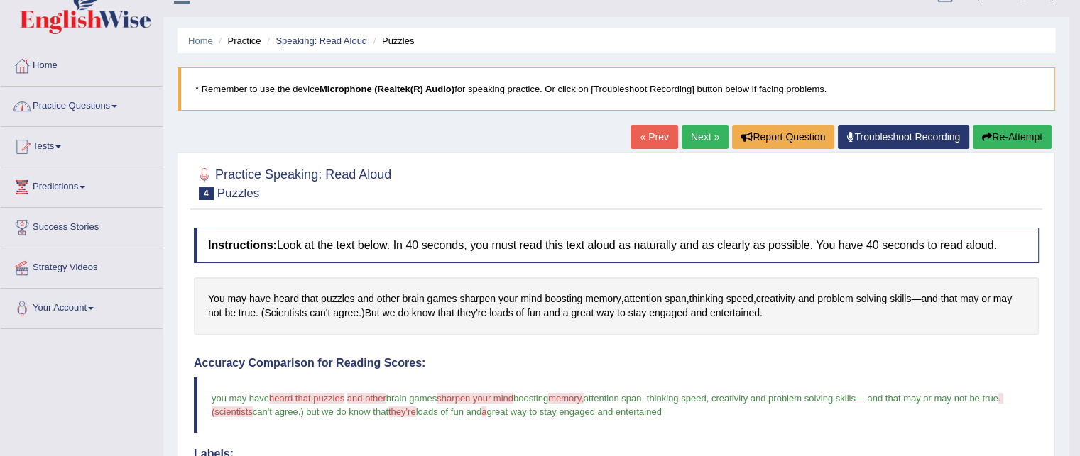
click at [66, 109] on link "Practice Questions" at bounding box center [82, 104] width 162 height 35
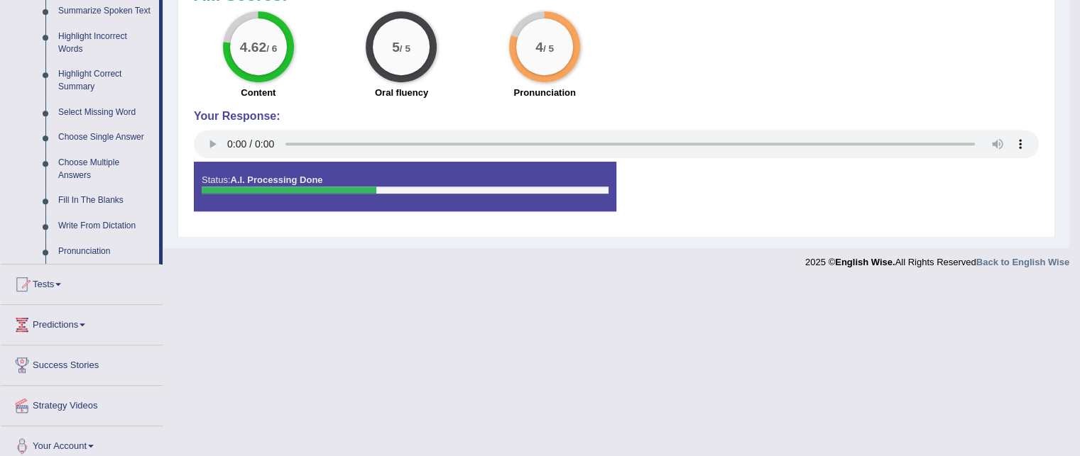
scroll to position [654, 0]
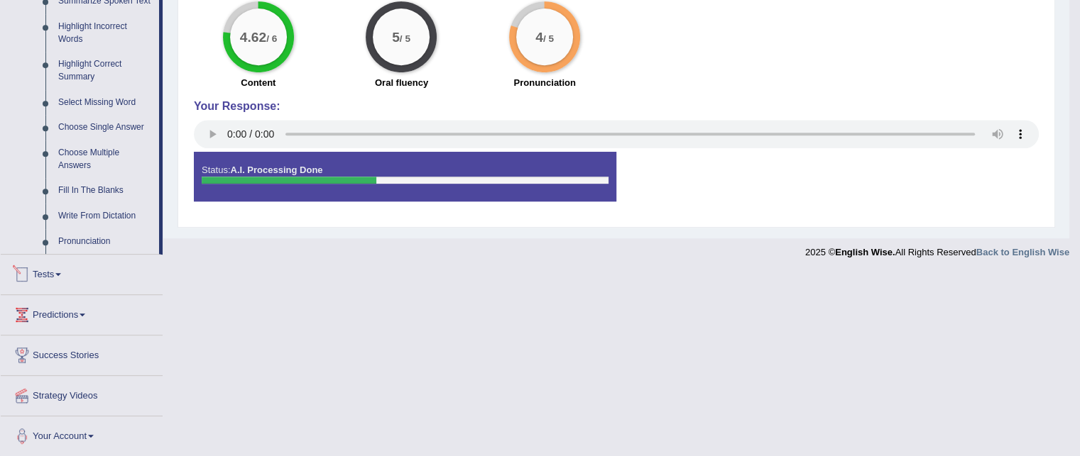
click at [38, 272] on link "Tests" at bounding box center [82, 272] width 162 height 35
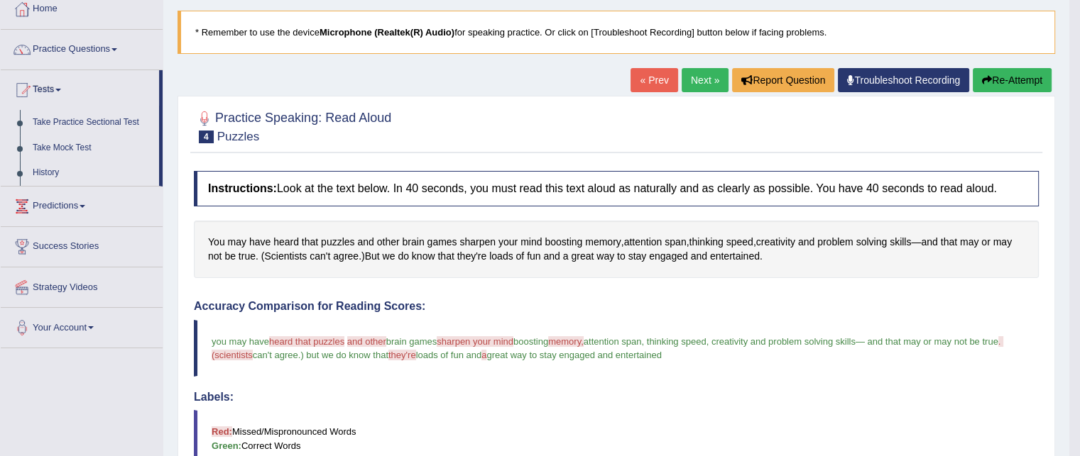
scroll to position [79, 0]
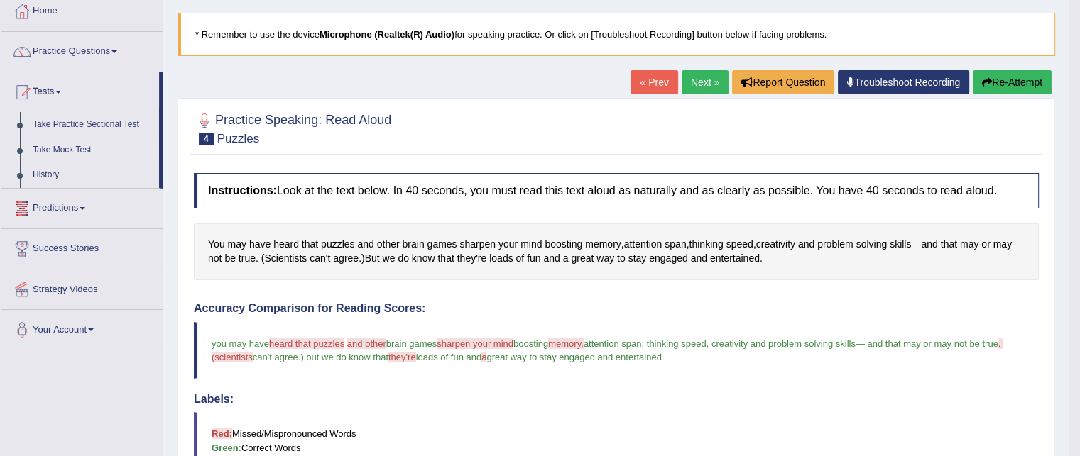
click at [54, 150] on link "Take Mock Test" at bounding box center [92, 151] width 133 height 26
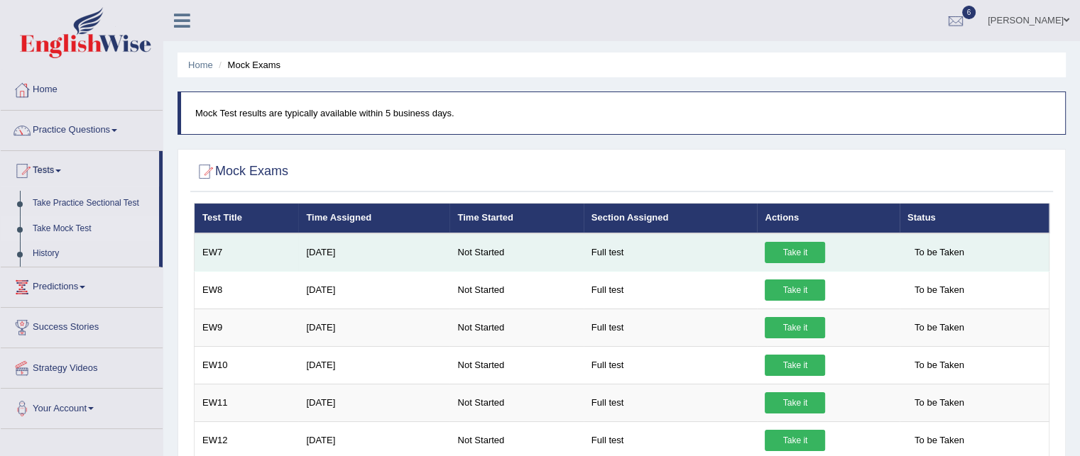
click at [789, 256] on link "Take it" at bounding box center [794, 252] width 60 height 21
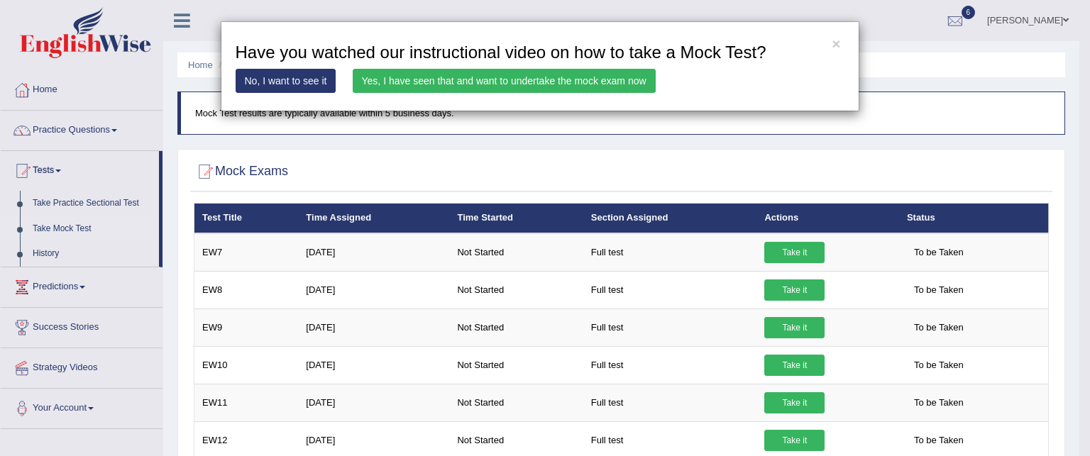
click at [559, 79] on link "Yes, I have seen that and want to undertake the mock exam now" at bounding box center [504, 81] width 303 height 24
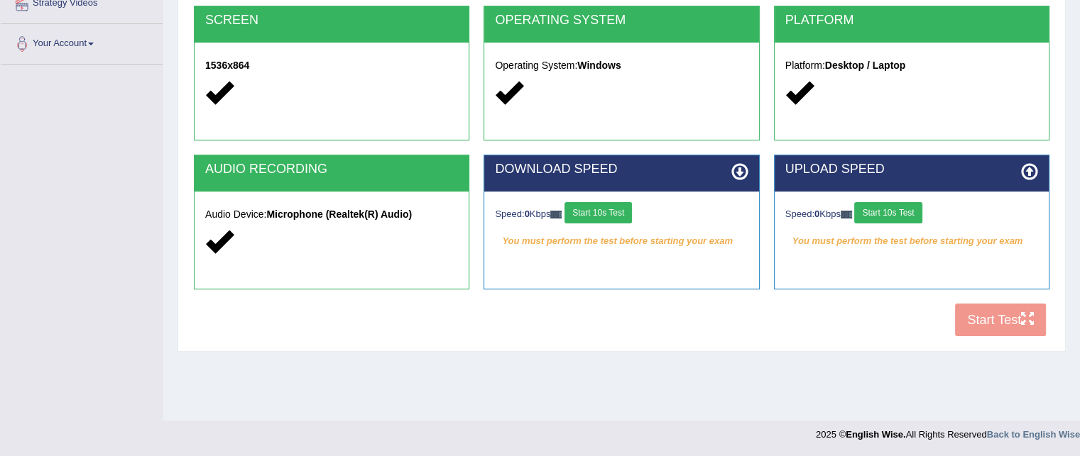
click at [591, 207] on button "Start 10s Test" at bounding box center [597, 212] width 67 height 21
click at [901, 210] on button "Start 10s Test" at bounding box center [887, 212] width 67 height 21
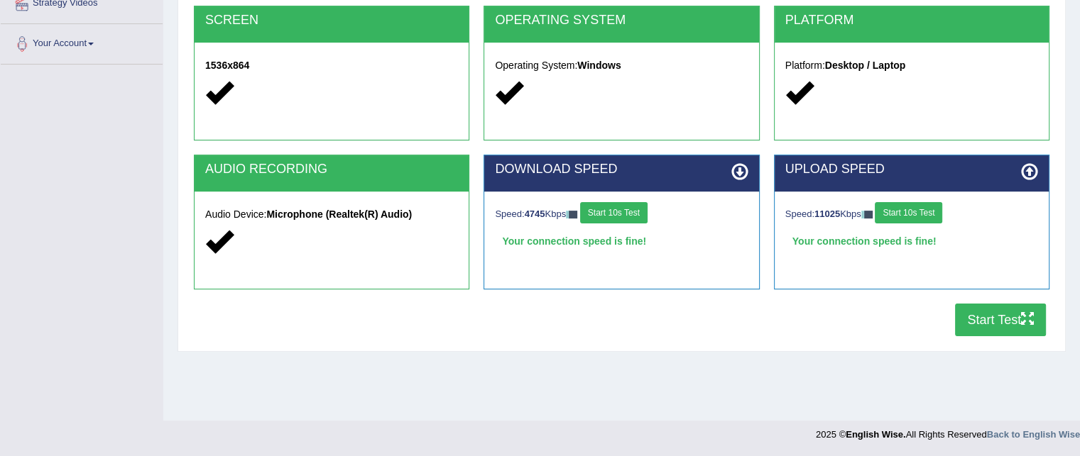
click at [987, 320] on button "Start Test" at bounding box center [1000, 320] width 91 height 33
